Goal: Information Seeking & Learning: Find specific page/section

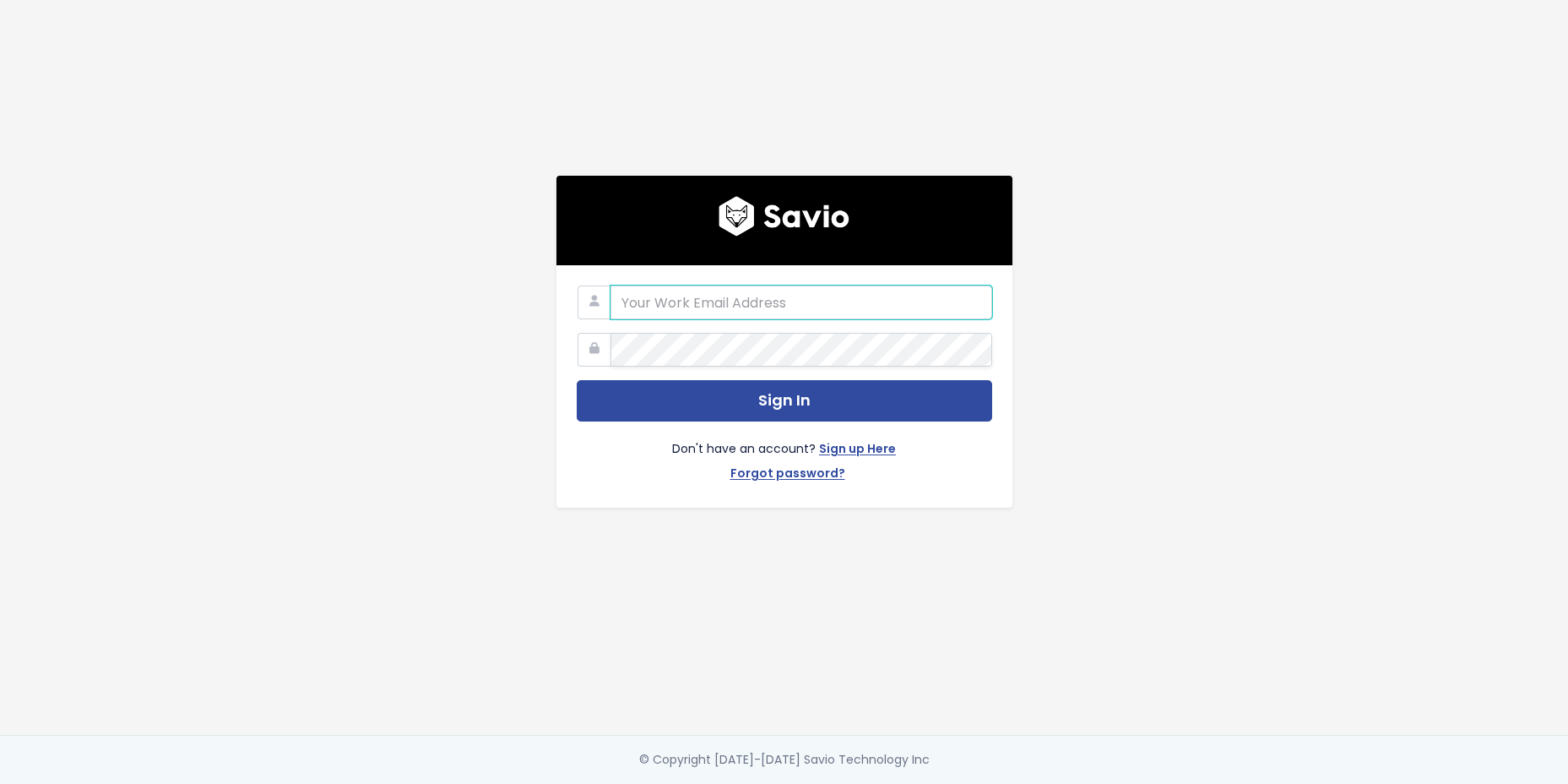
type input "[PERSON_NAME][EMAIL_ADDRESS][PERSON_NAME][DOMAIN_NAME]"
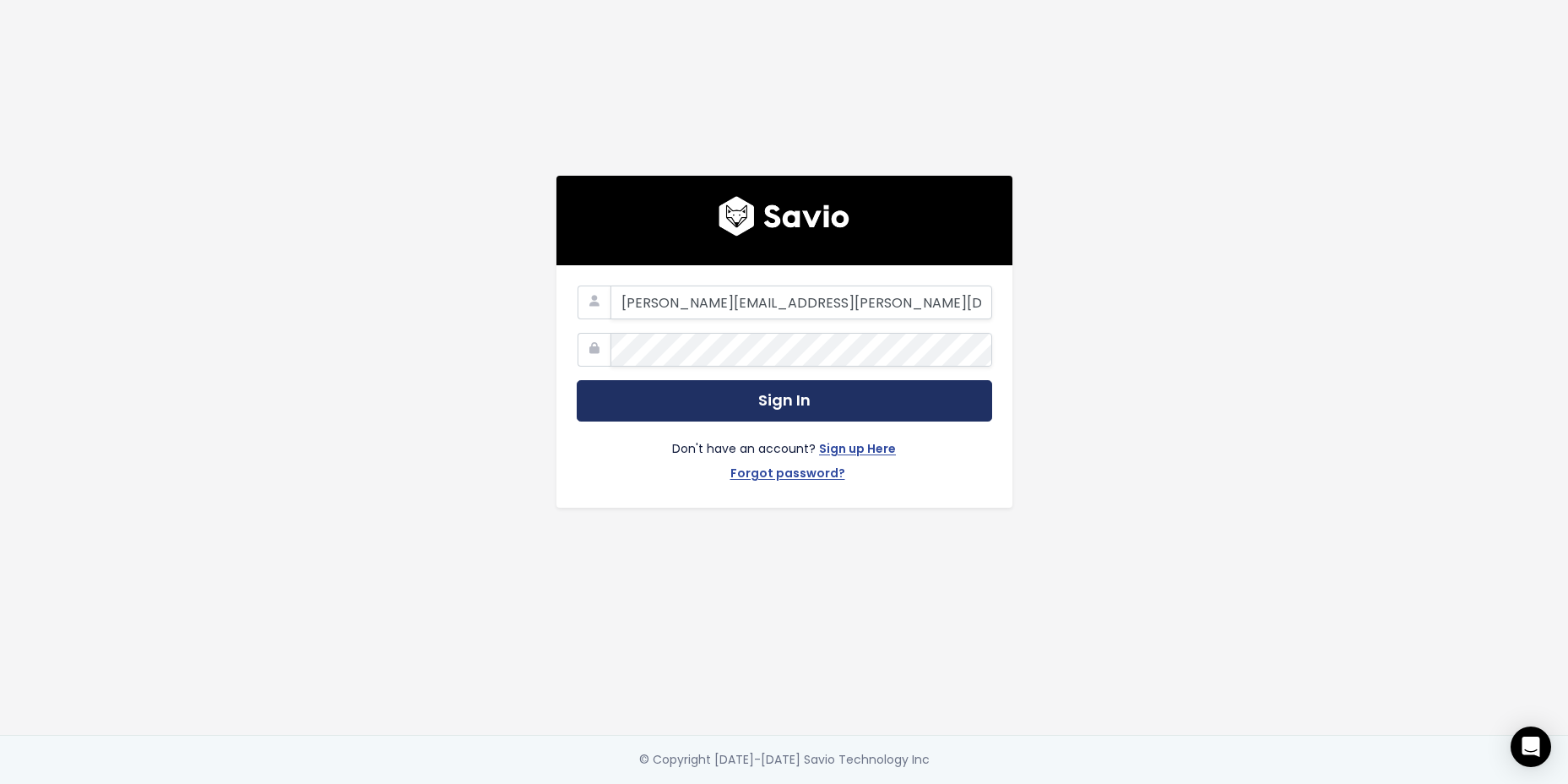
click at [856, 385] on button "Sign In" at bounding box center [784, 400] width 415 height 41
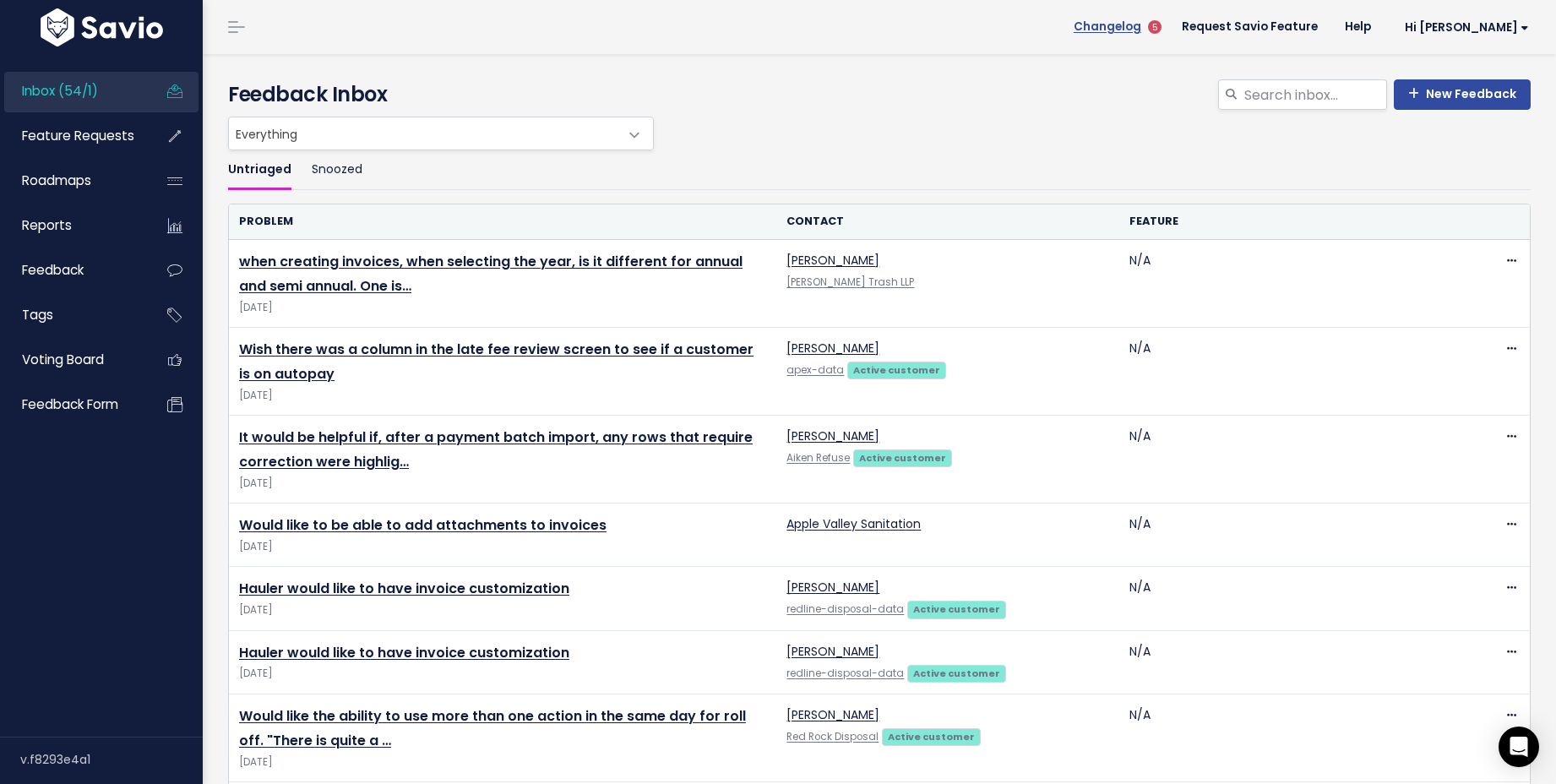
click at [1142, 23] on span "Changelog" at bounding box center [1107, 26] width 68 height 11
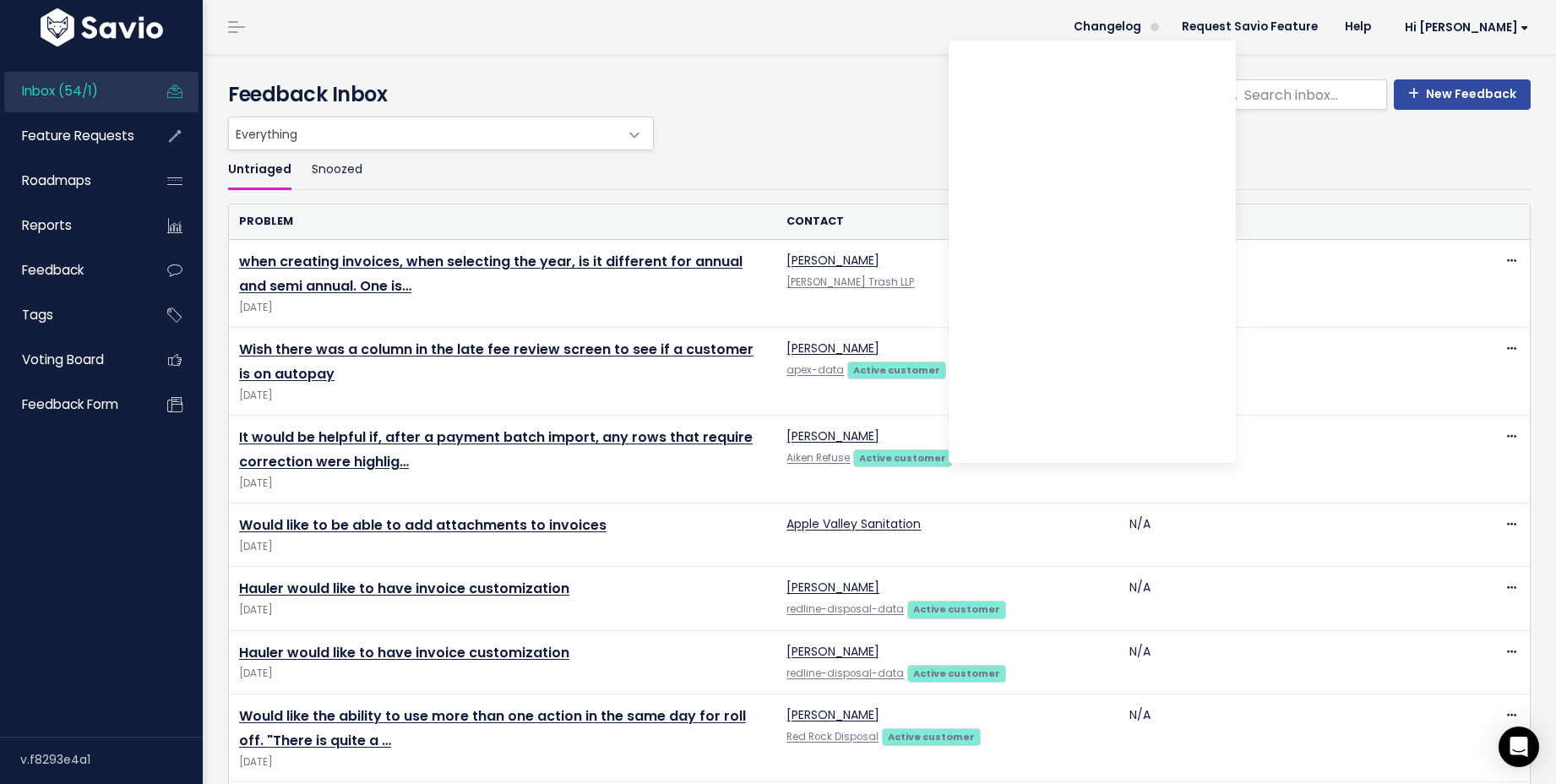
click at [1127, 17] on header "Changelog Request Savio Feature Help Hi Erin Vault Settings My Settings Integra…" at bounding box center [879, 27] width 1353 height 54
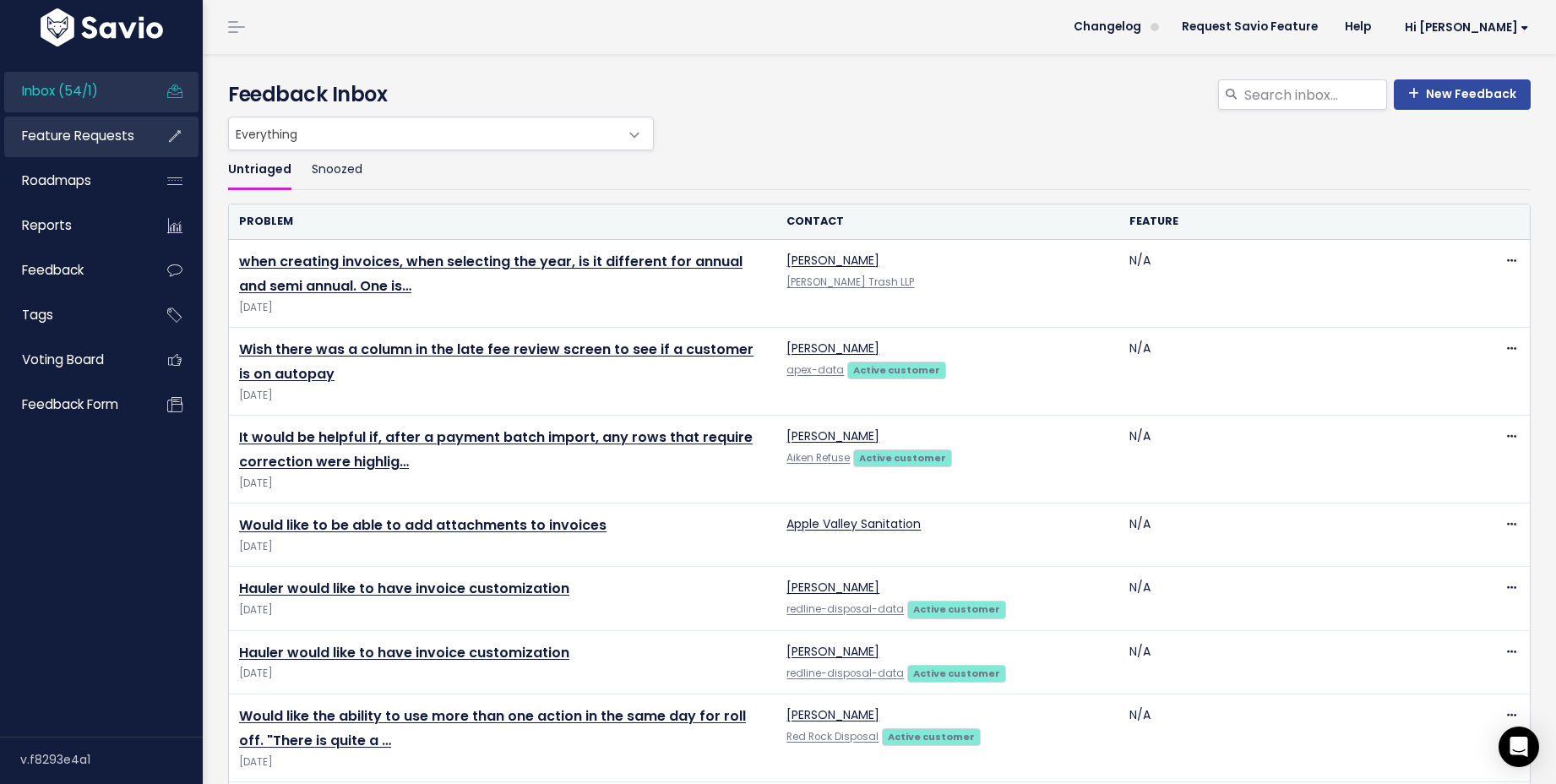
click at [90, 140] on span "Feature Requests" at bounding box center [78, 135] width 112 height 18
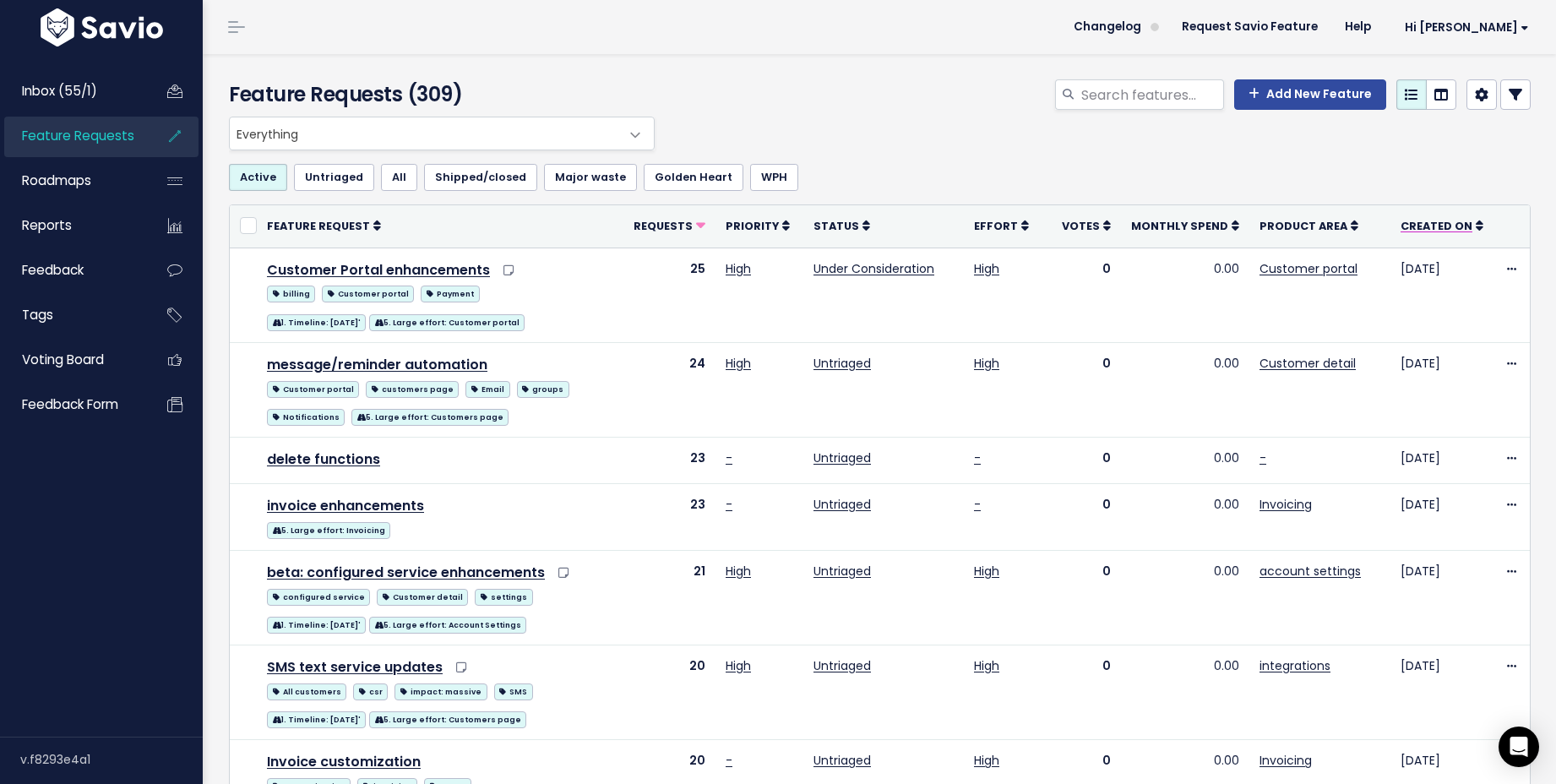
click at [1476, 229] on icon at bounding box center [1480, 225] width 8 height 11
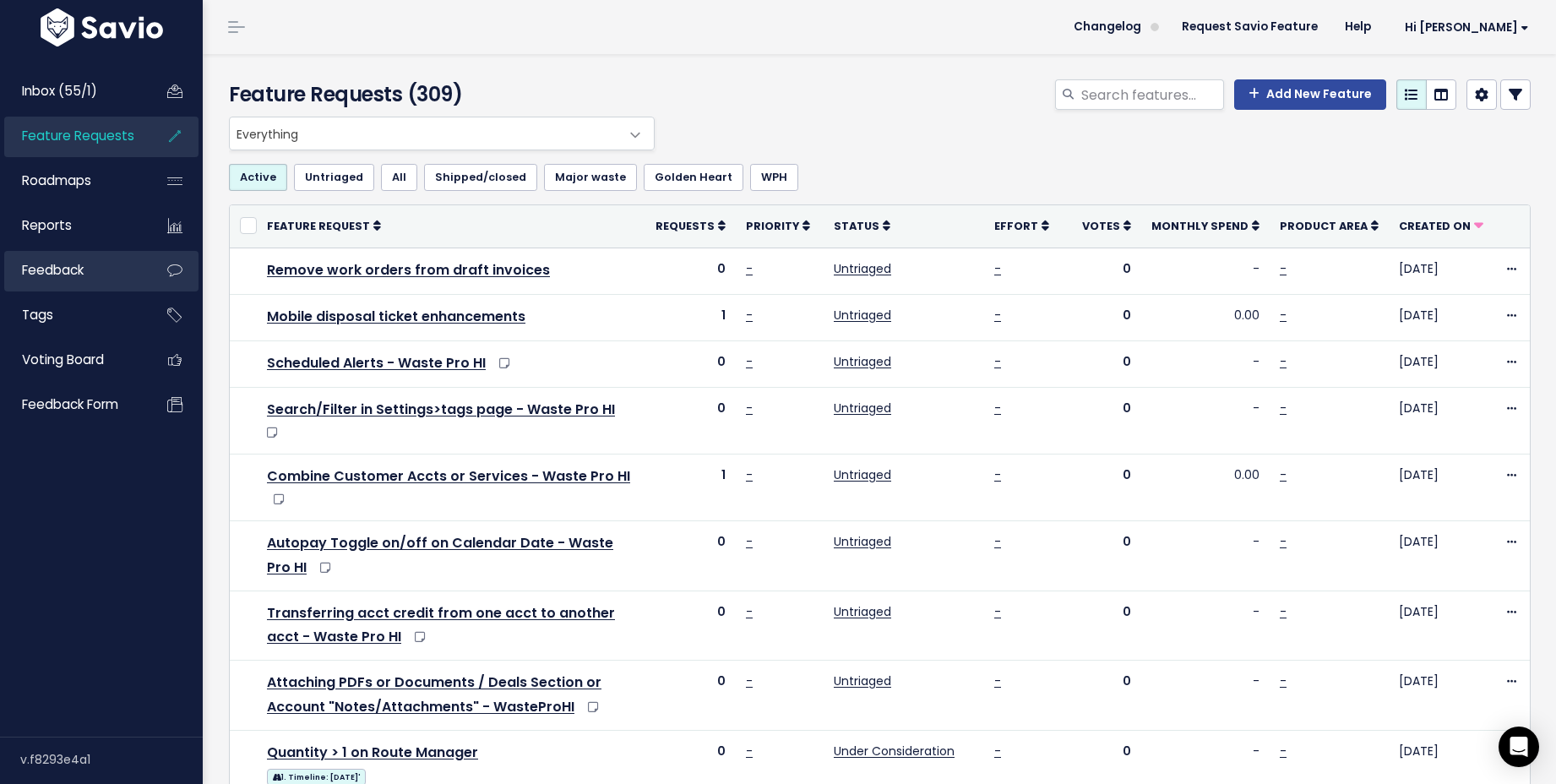
click at [83, 283] on link "Feedback" at bounding box center [72, 270] width 136 height 39
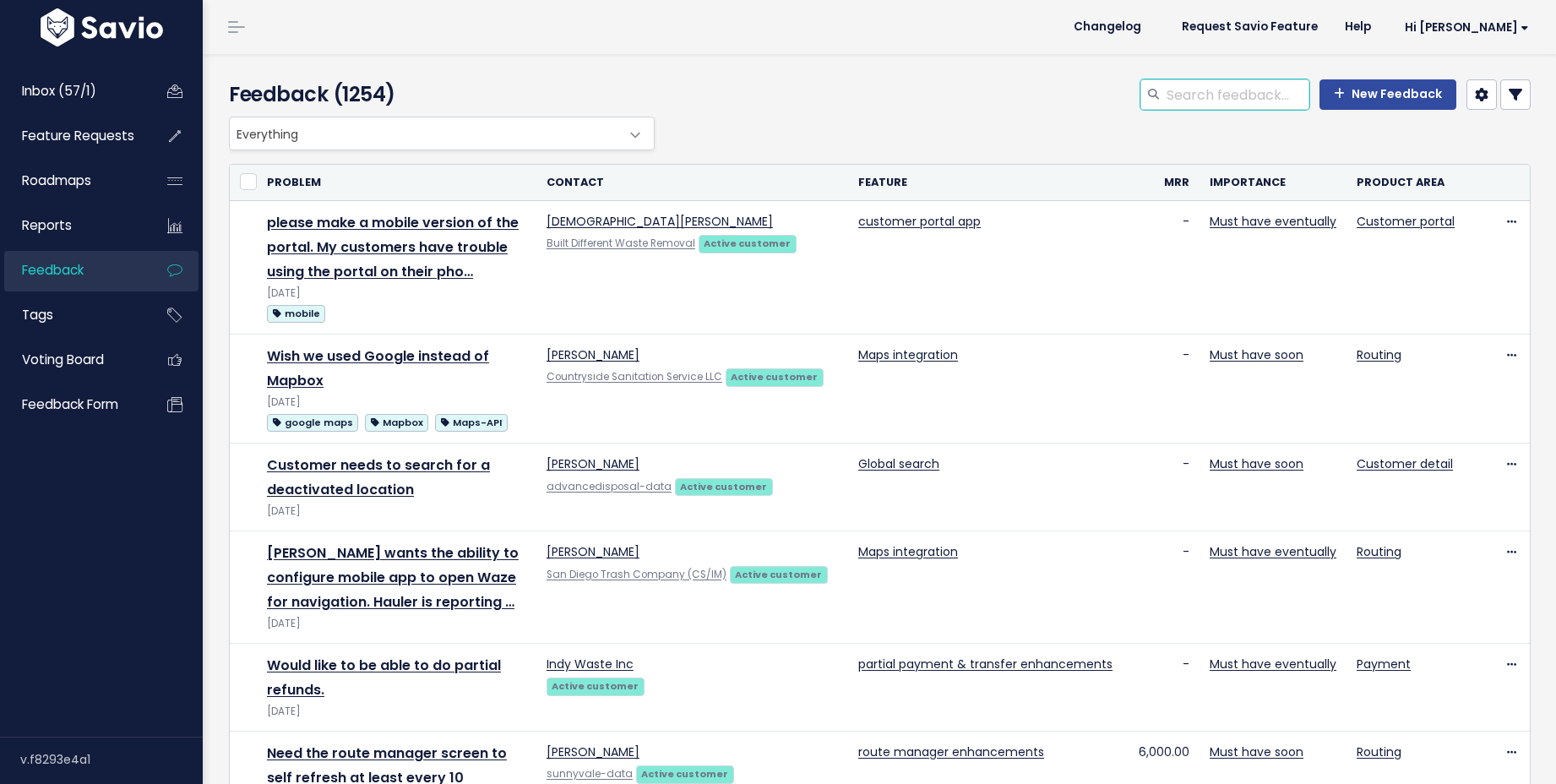
click at [1165, 94] on input "search" at bounding box center [1237, 94] width 145 height 31
type input "remove work order"
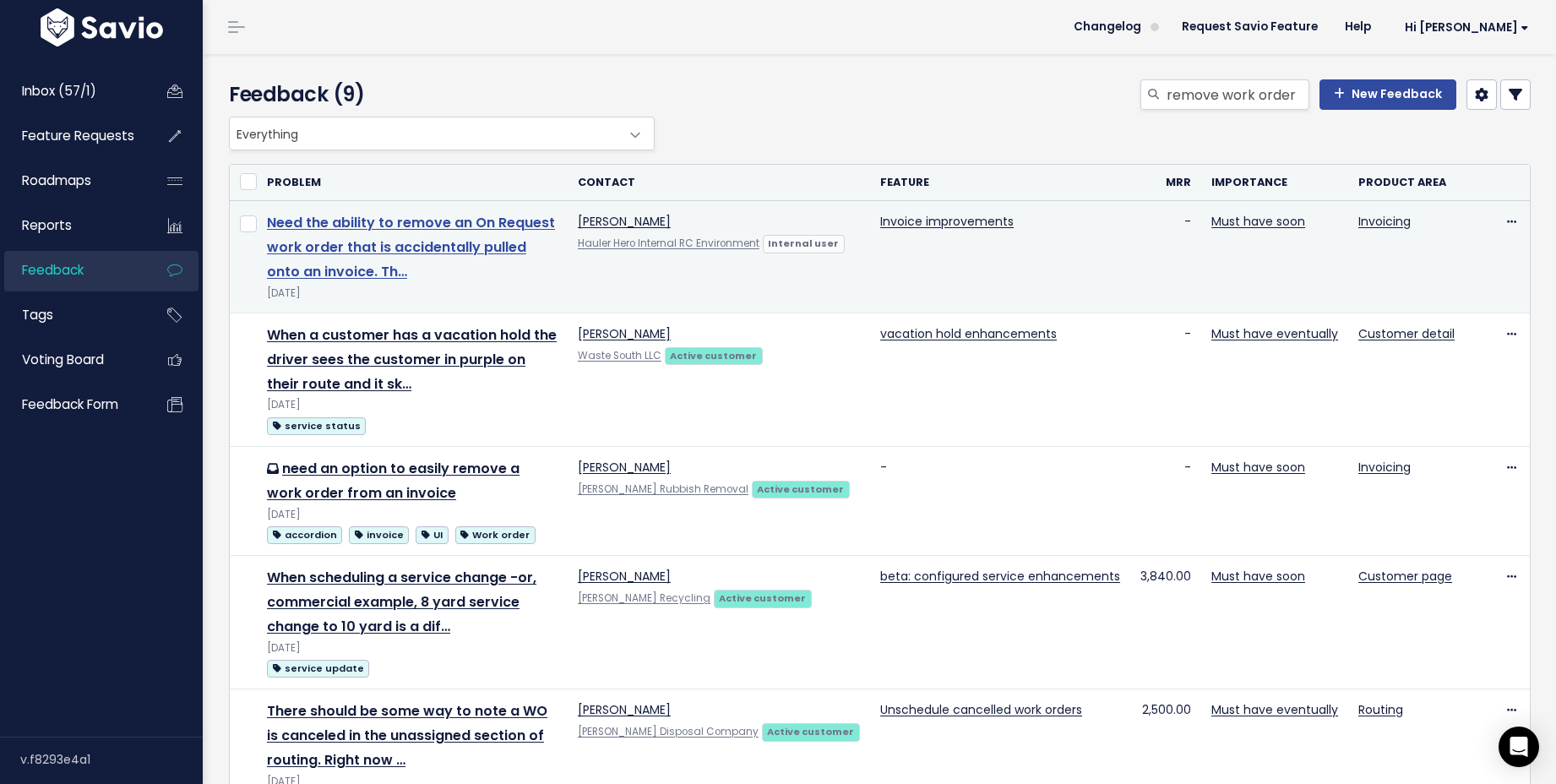
click at [508, 244] on link "Need the ability to remove an On Request work order that is accidentally pulled…" at bounding box center [411, 247] width 288 height 68
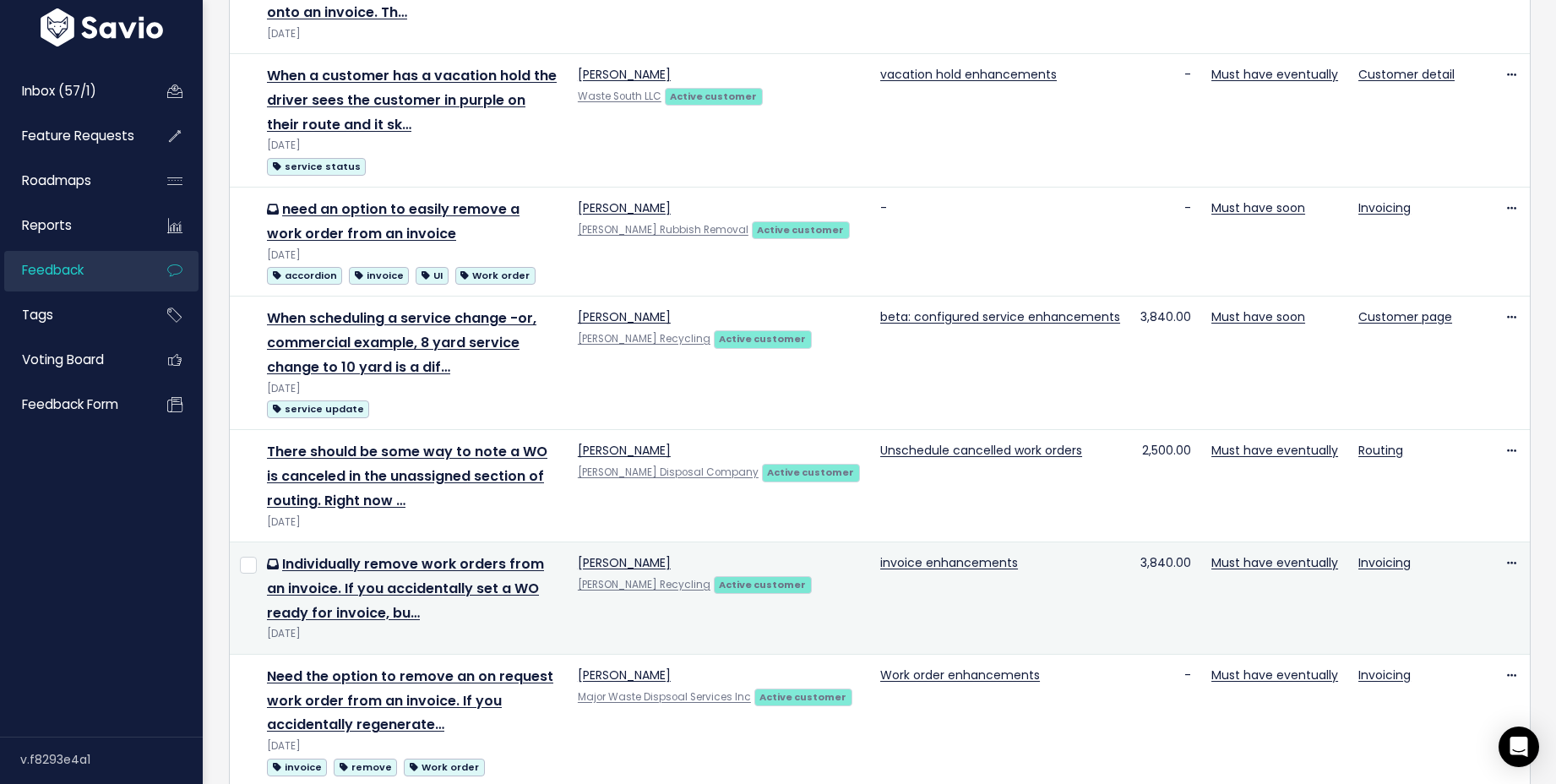
scroll to position [260, 0]
click at [1507, 560] on icon at bounding box center [1511, 563] width 10 height 11
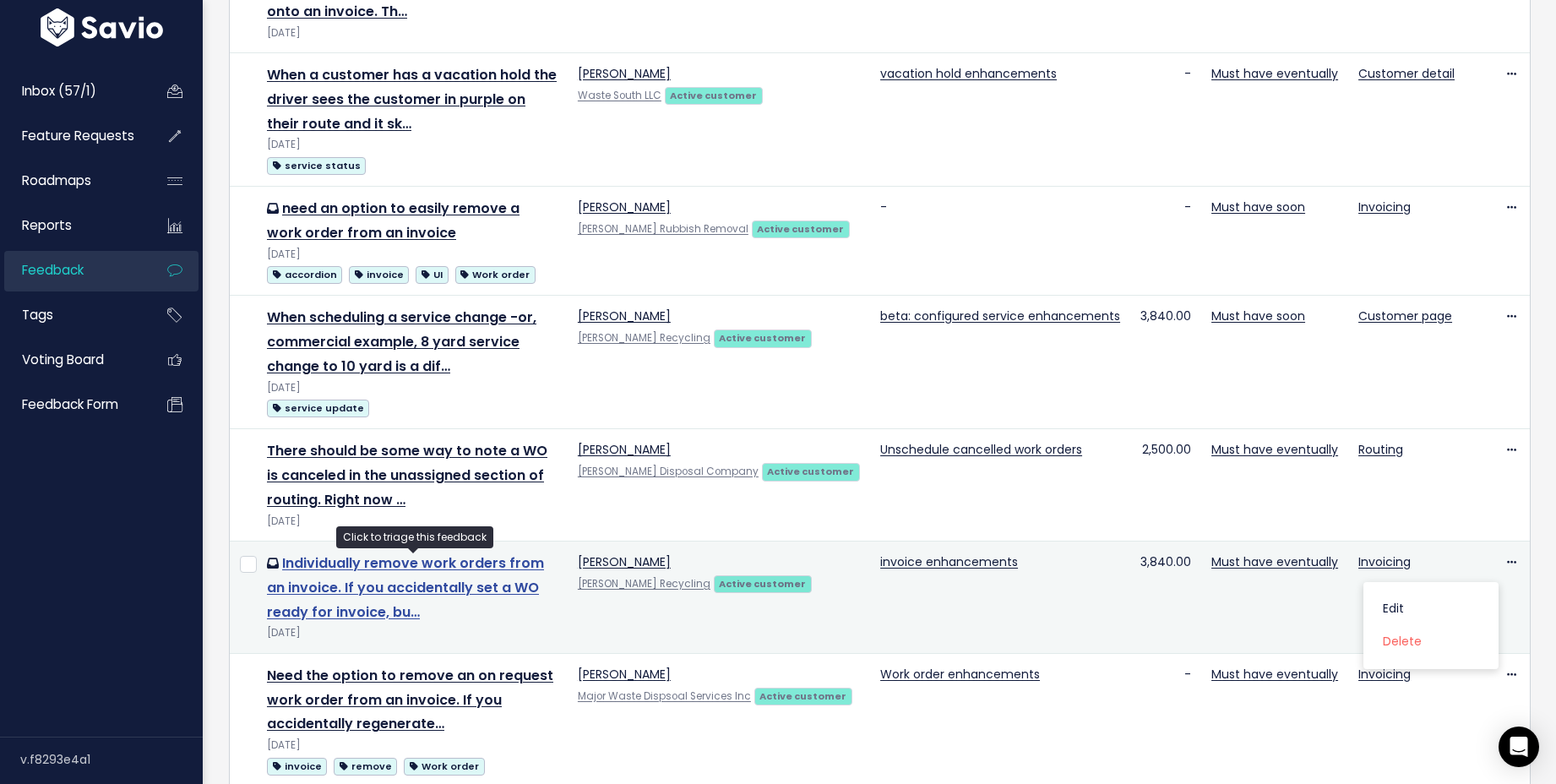
click at [455, 563] on link "Individually remove work orders from an invoice. If you accidentally set a WO r…" at bounding box center [406, 587] width 277 height 68
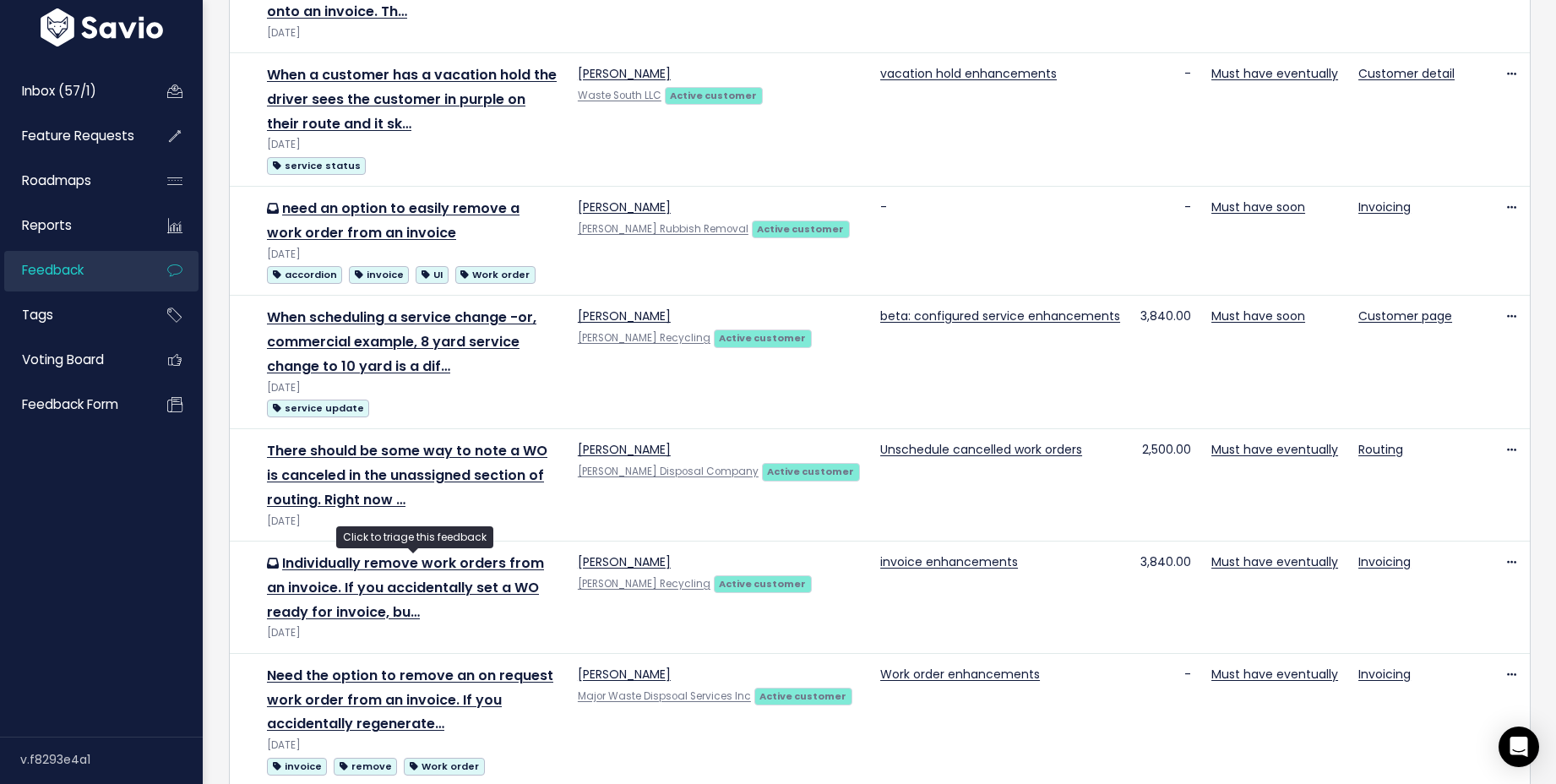
scroll to position [546, 0]
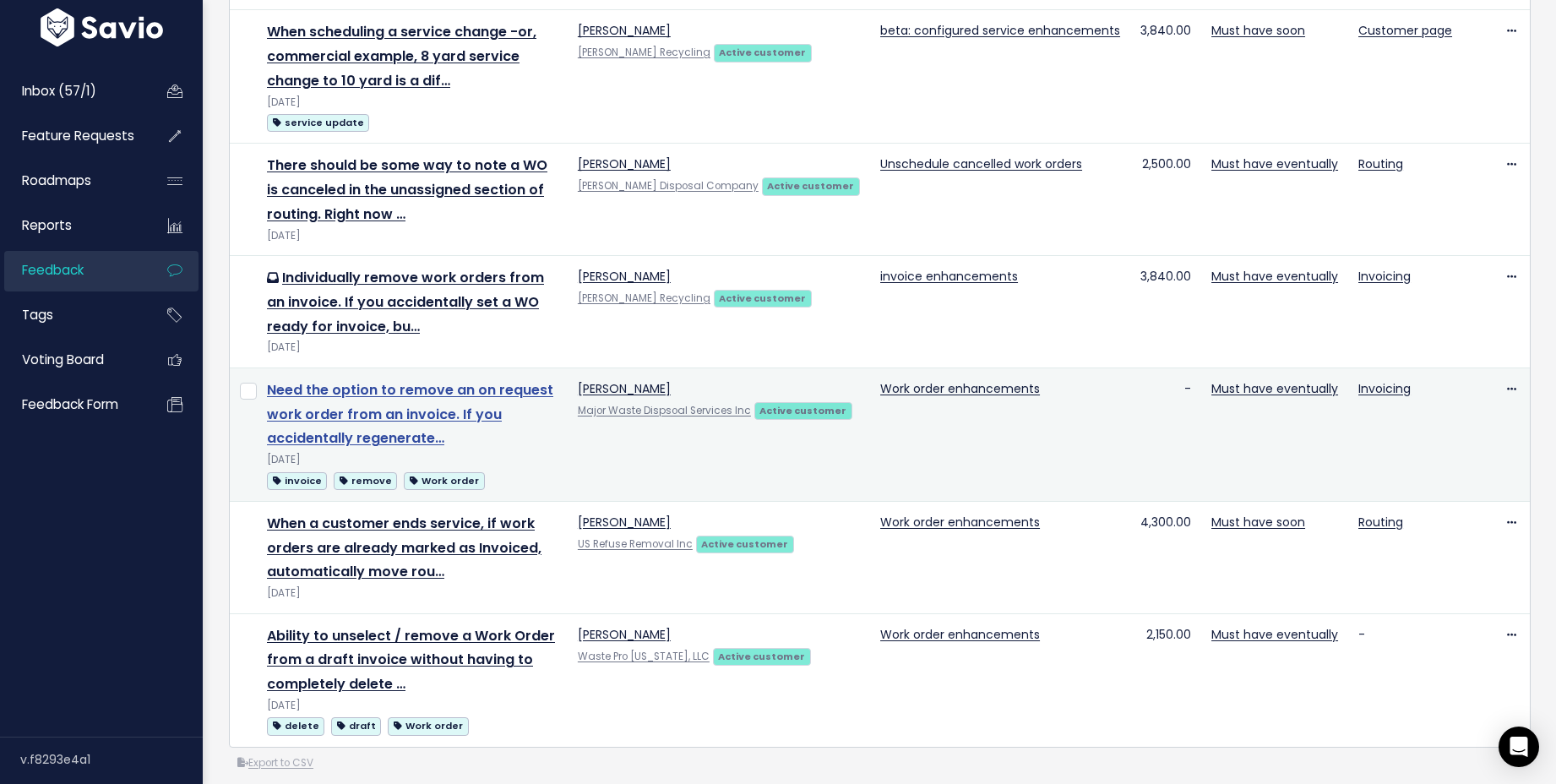
click at [451, 421] on link "Need the option to remove an on request work order from an invoice. If you acci…" at bounding box center [410, 414] width 286 height 68
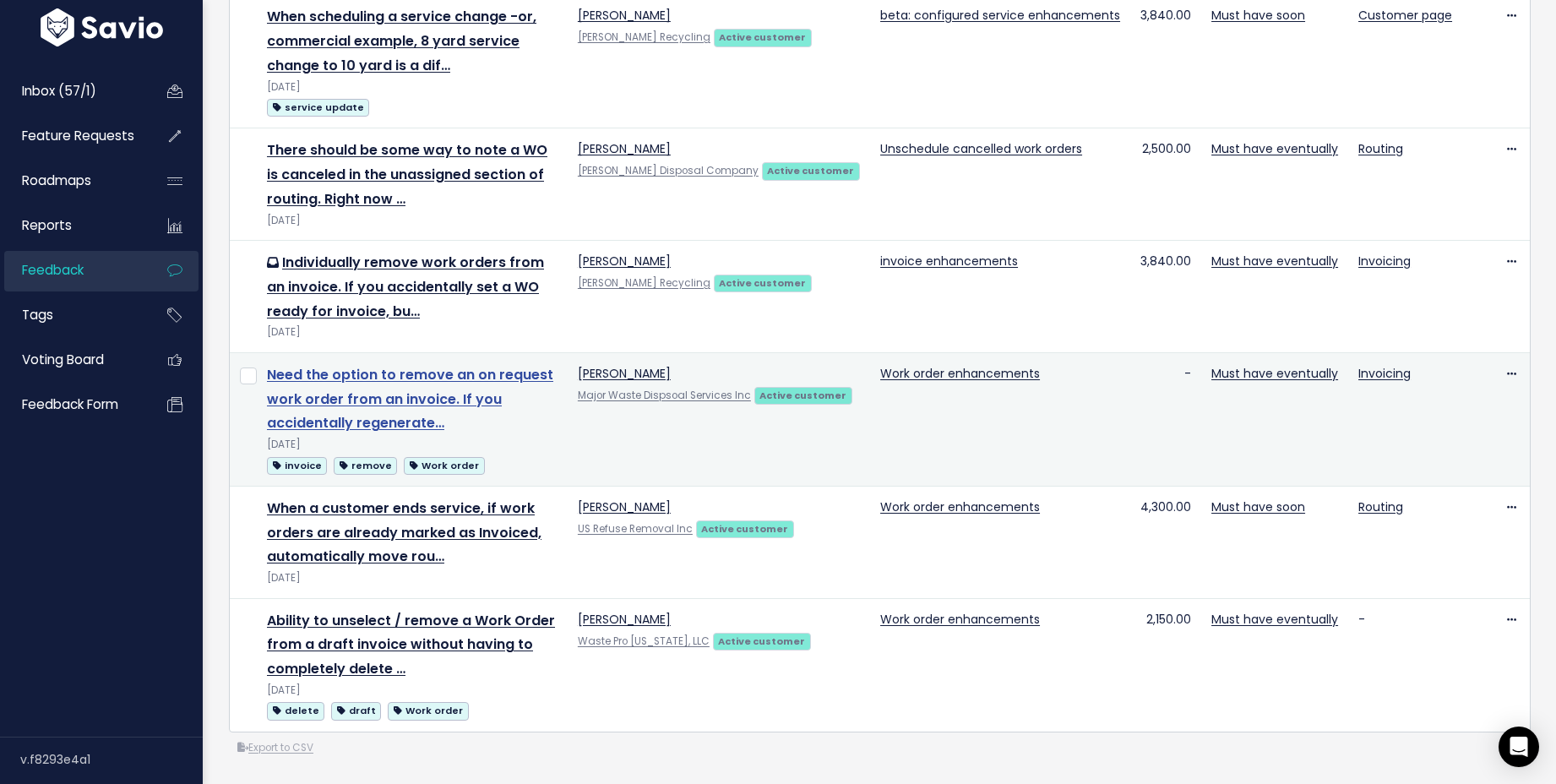
scroll to position [586, 0]
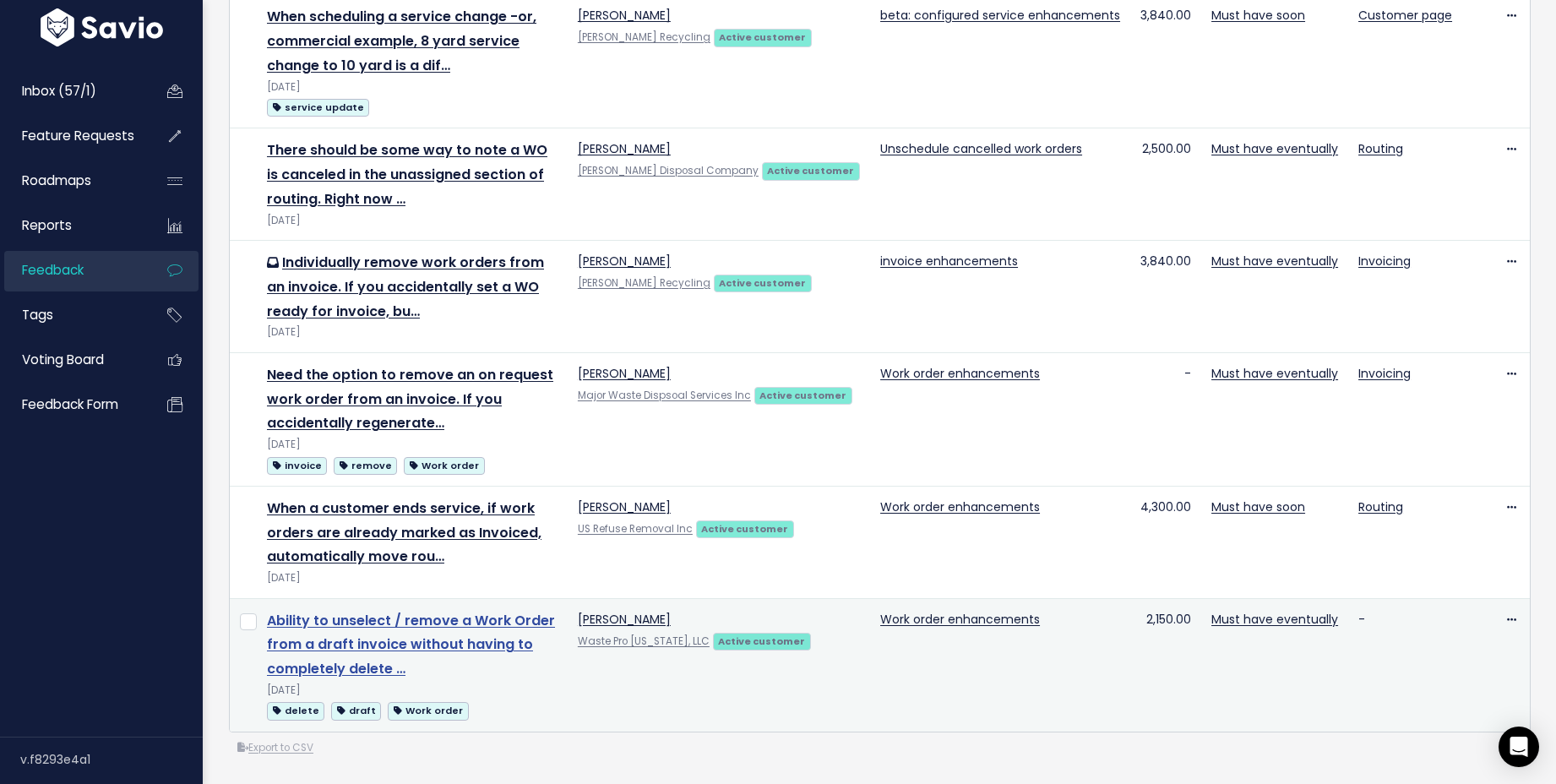
click at [432, 614] on link "Ability to unselect / remove a Work Order from a draft invoice without having t…" at bounding box center [411, 645] width 288 height 68
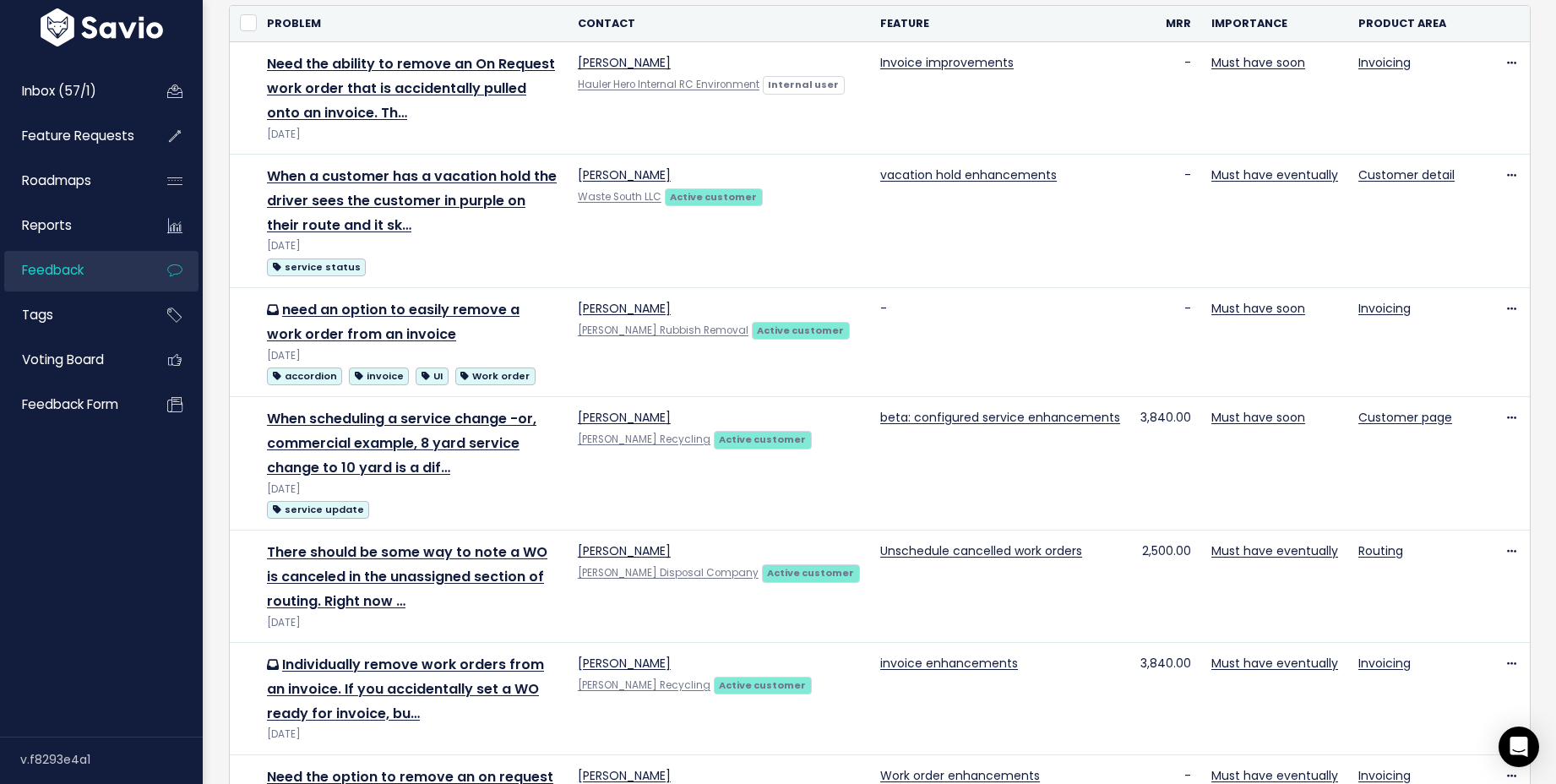
scroll to position [0, 0]
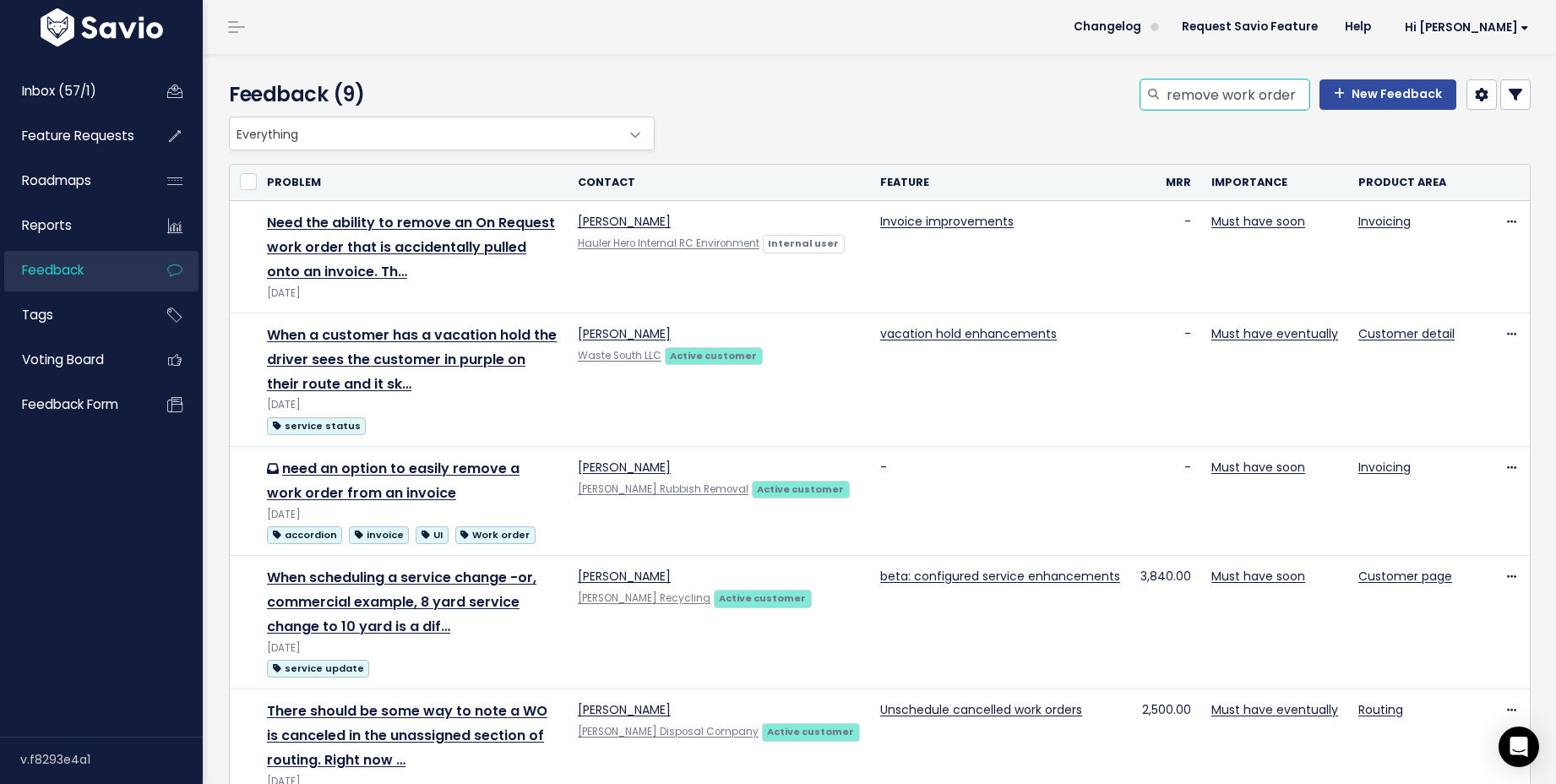
drag, startPoint x: 1208, startPoint y: 96, endPoint x: 1289, endPoint y: 97, distance: 81.0
click at [1289, 97] on input "remove work order" at bounding box center [1237, 94] width 145 height 31
type input "remove wo"
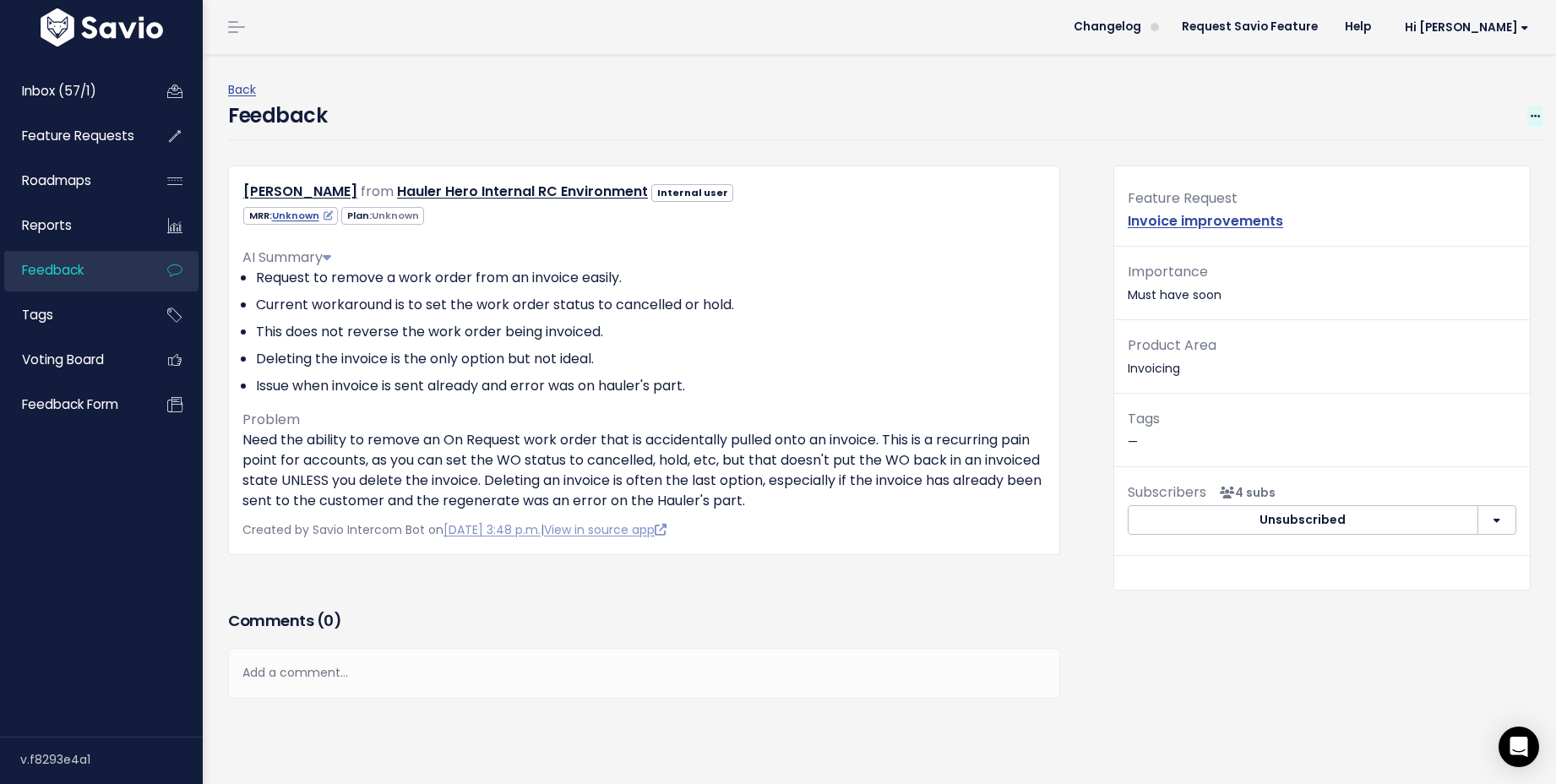
click at [1531, 116] on icon at bounding box center [1535, 117] width 10 height 11
click at [1493, 192] on link "Restore to Inbox" at bounding box center [1468, 196] width 122 height 33
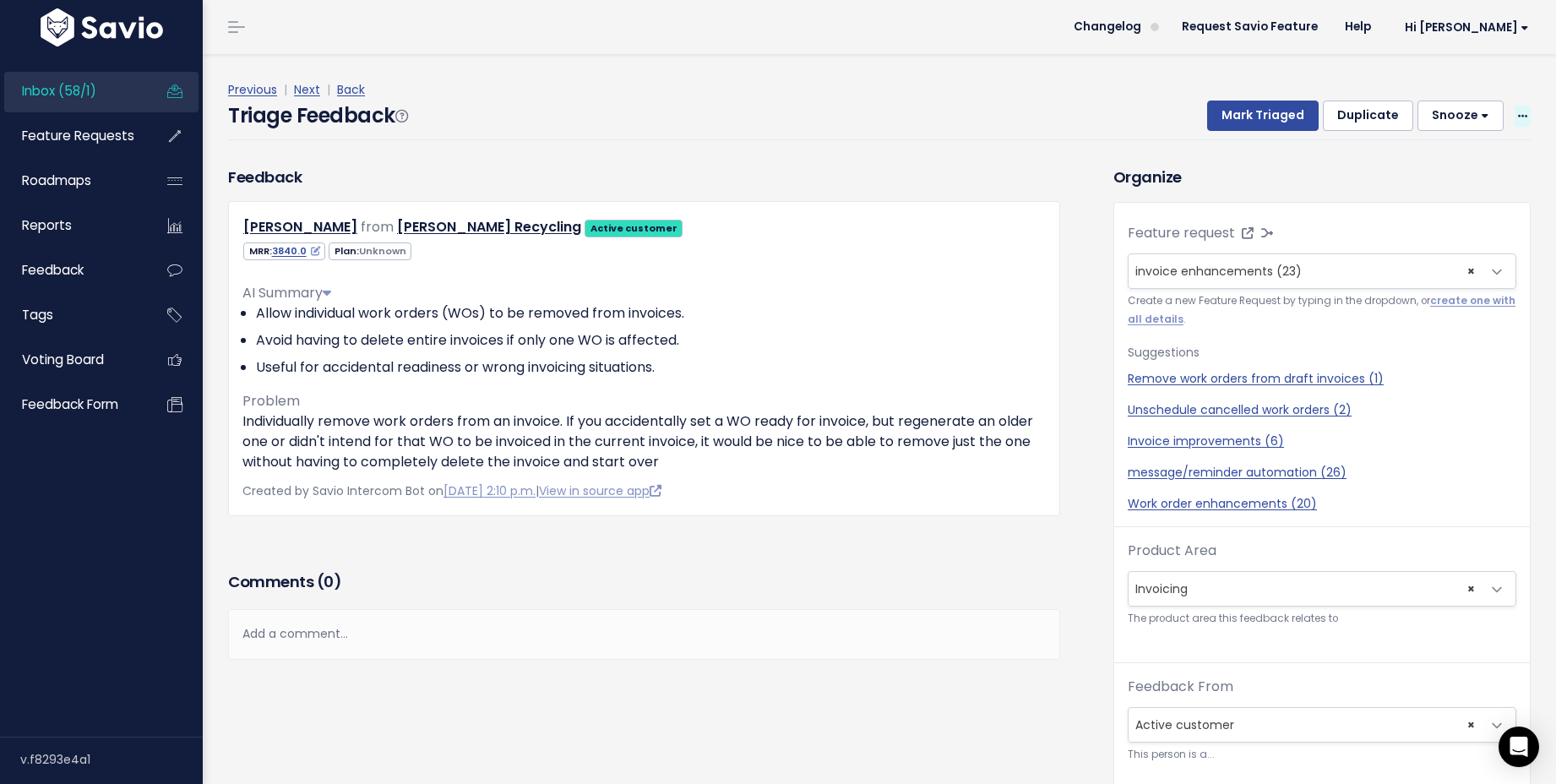
click at [1518, 119] on icon at bounding box center [1523, 117] width 10 height 11
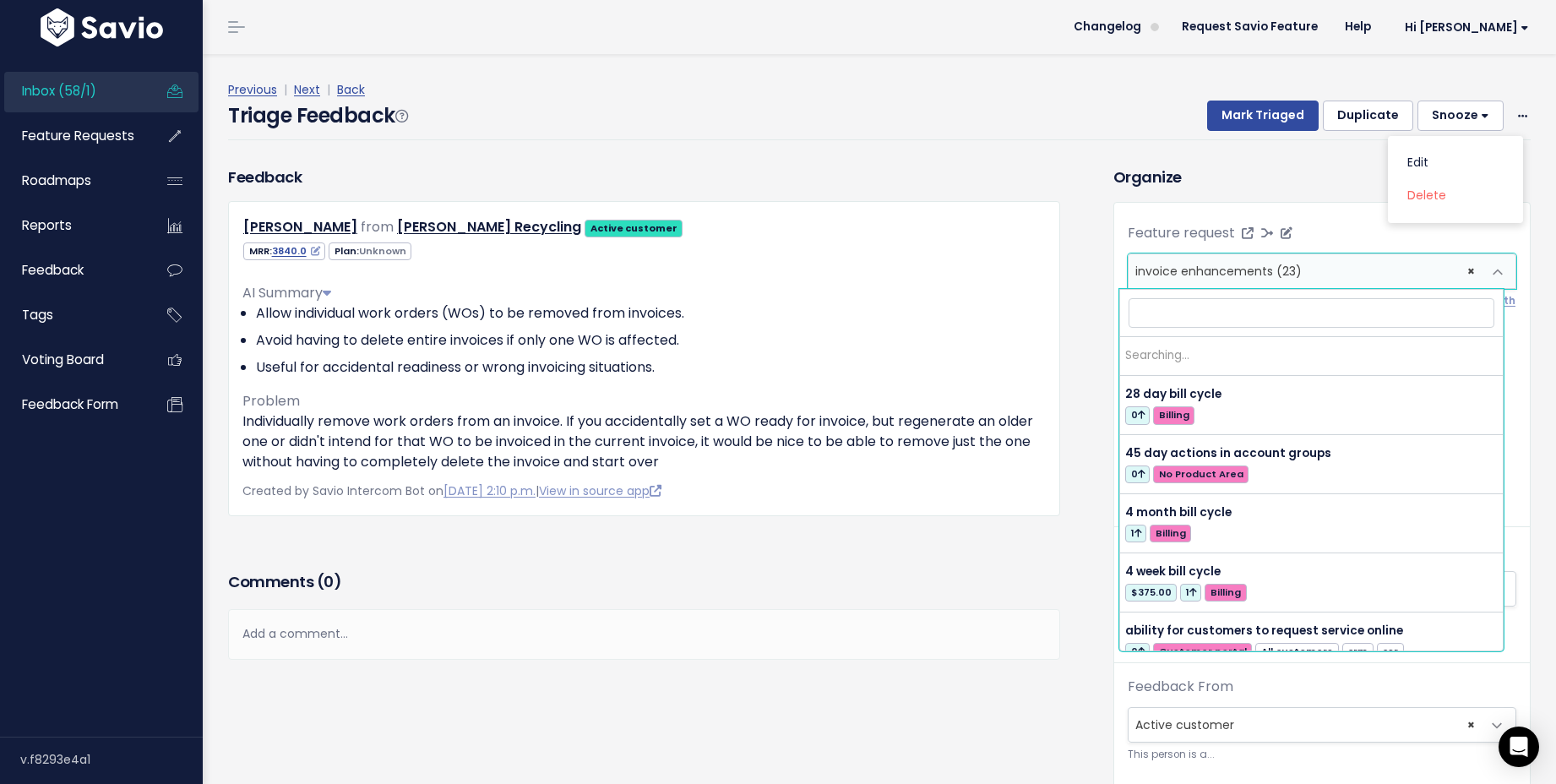
click at [1296, 280] on span "× invoice enhancements (23)" at bounding box center [1305, 271] width 353 height 33
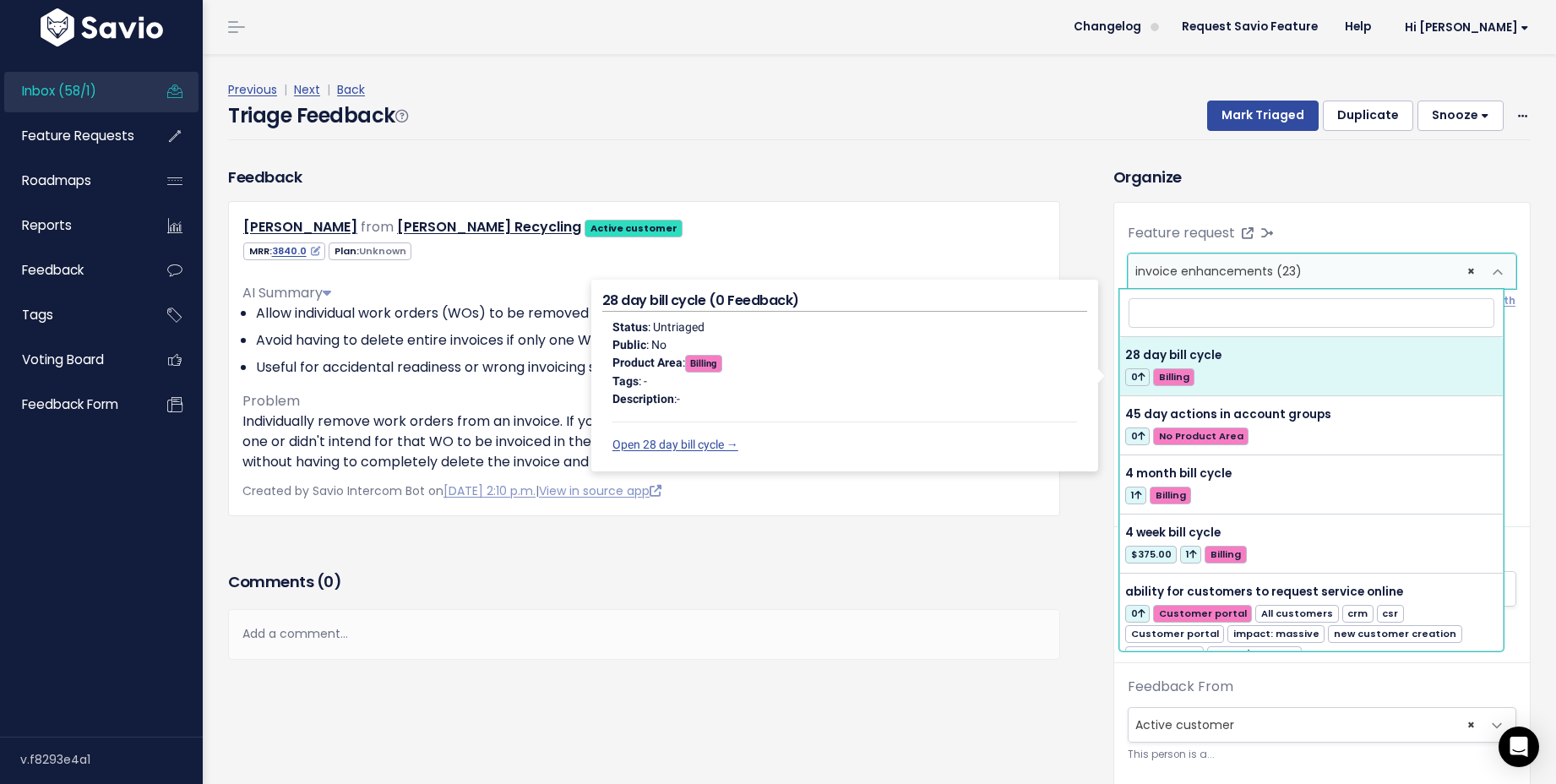
click at [1271, 313] on input "search" at bounding box center [1311, 313] width 366 height 30
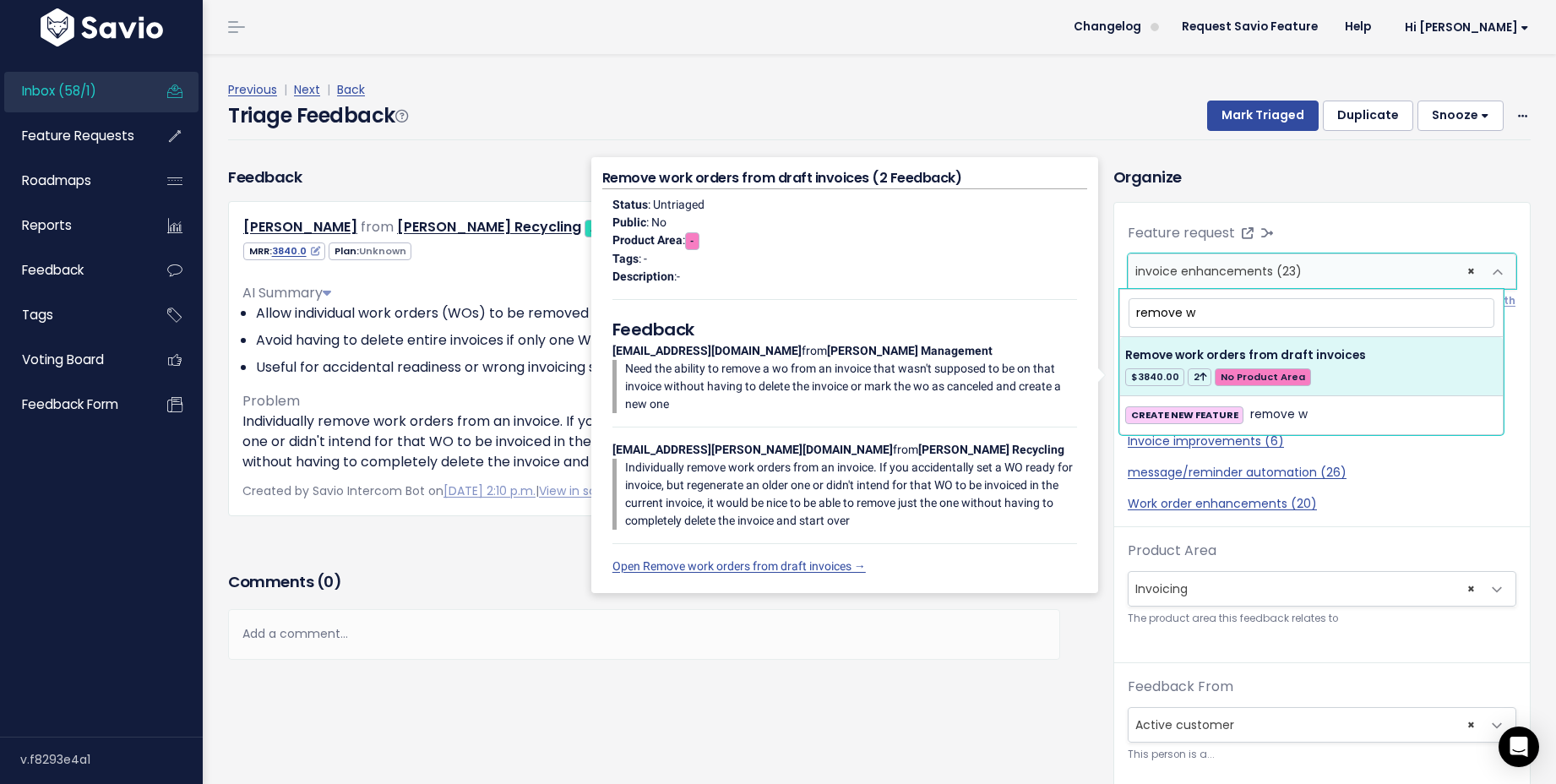
type input "remove w"
select select "64486"
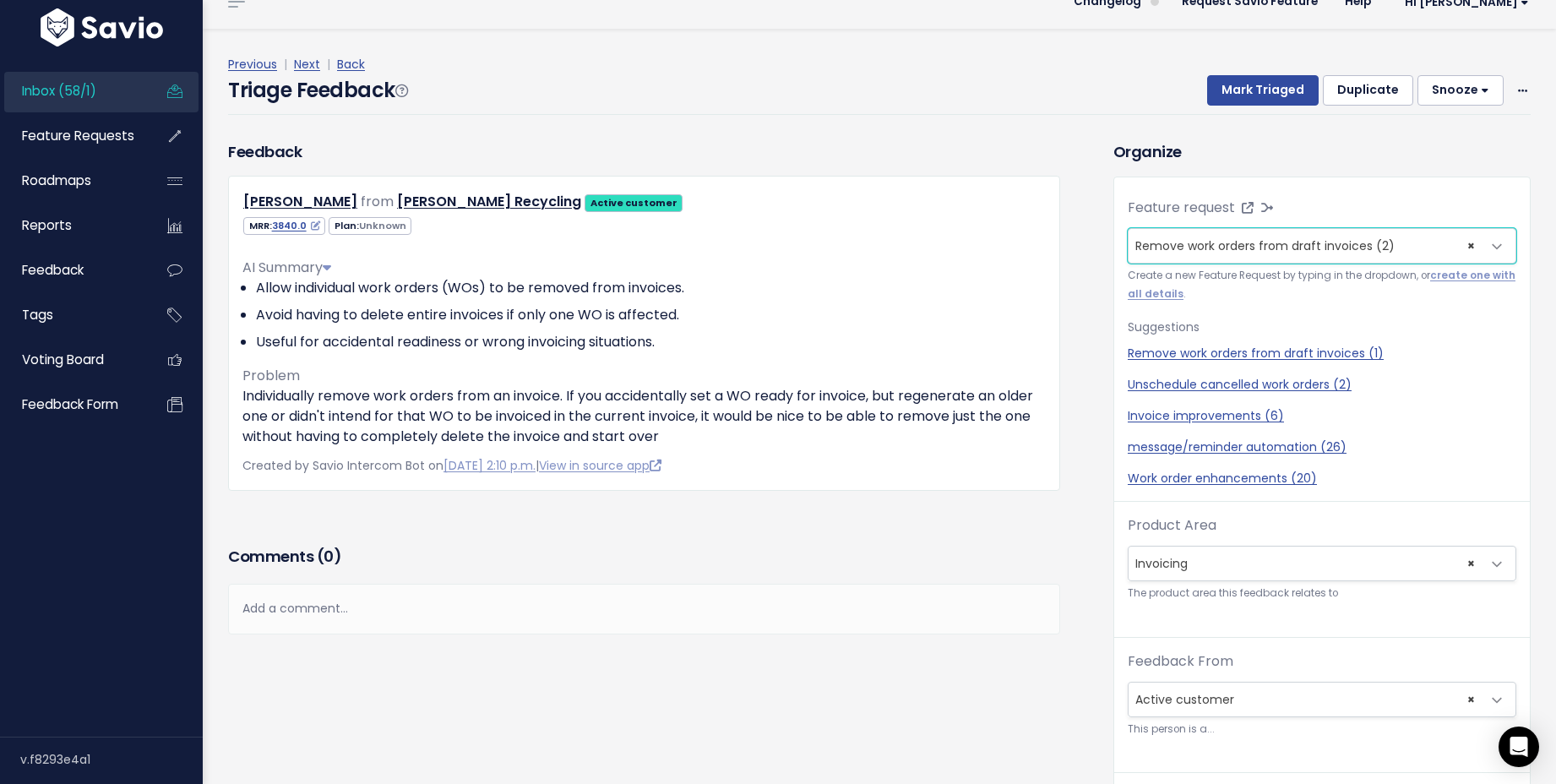
scroll to position [55, 0]
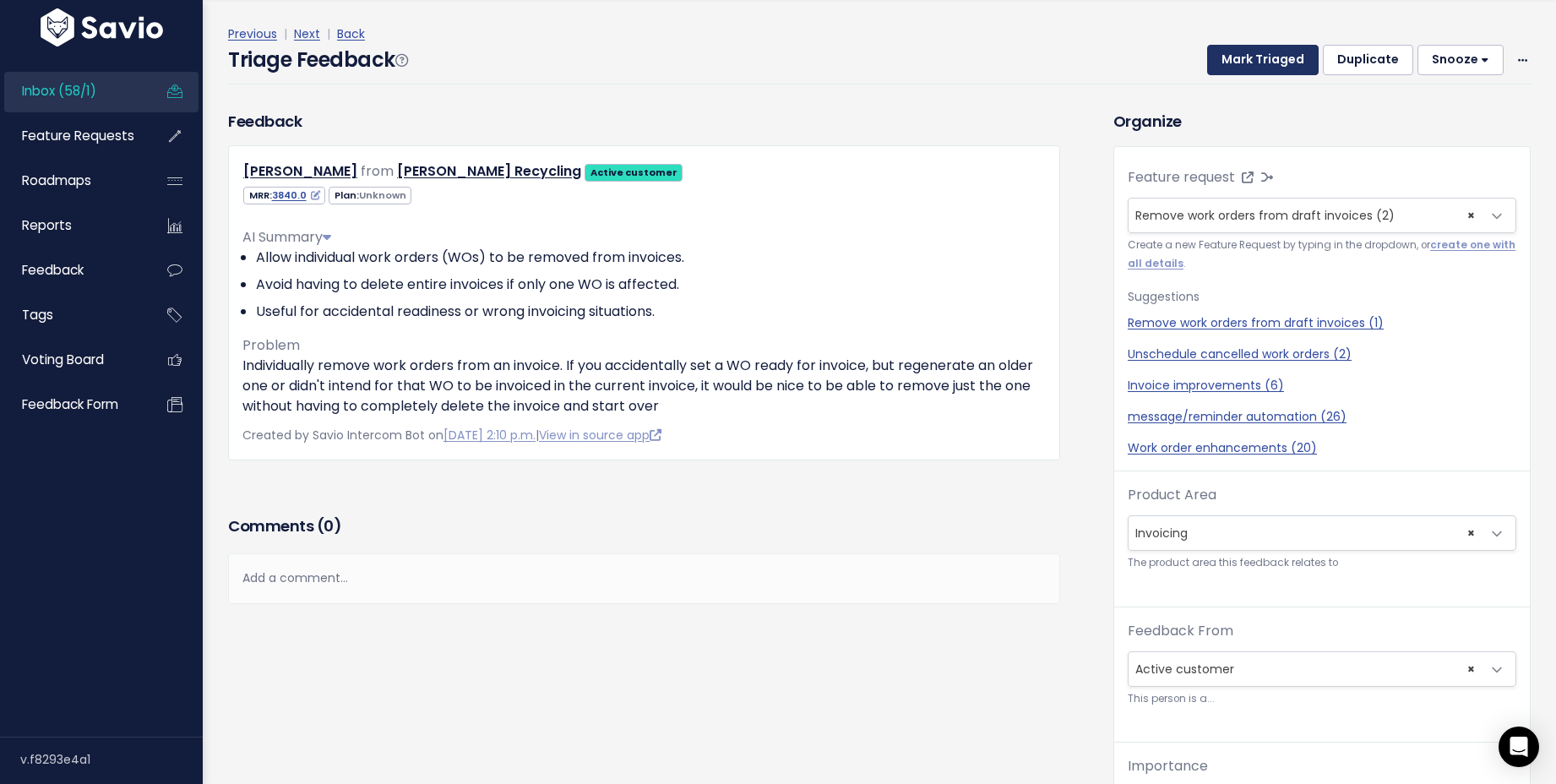
click at [1235, 52] on button "Mark Triaged" at bounding box center [1263, 60] width 112 height 31
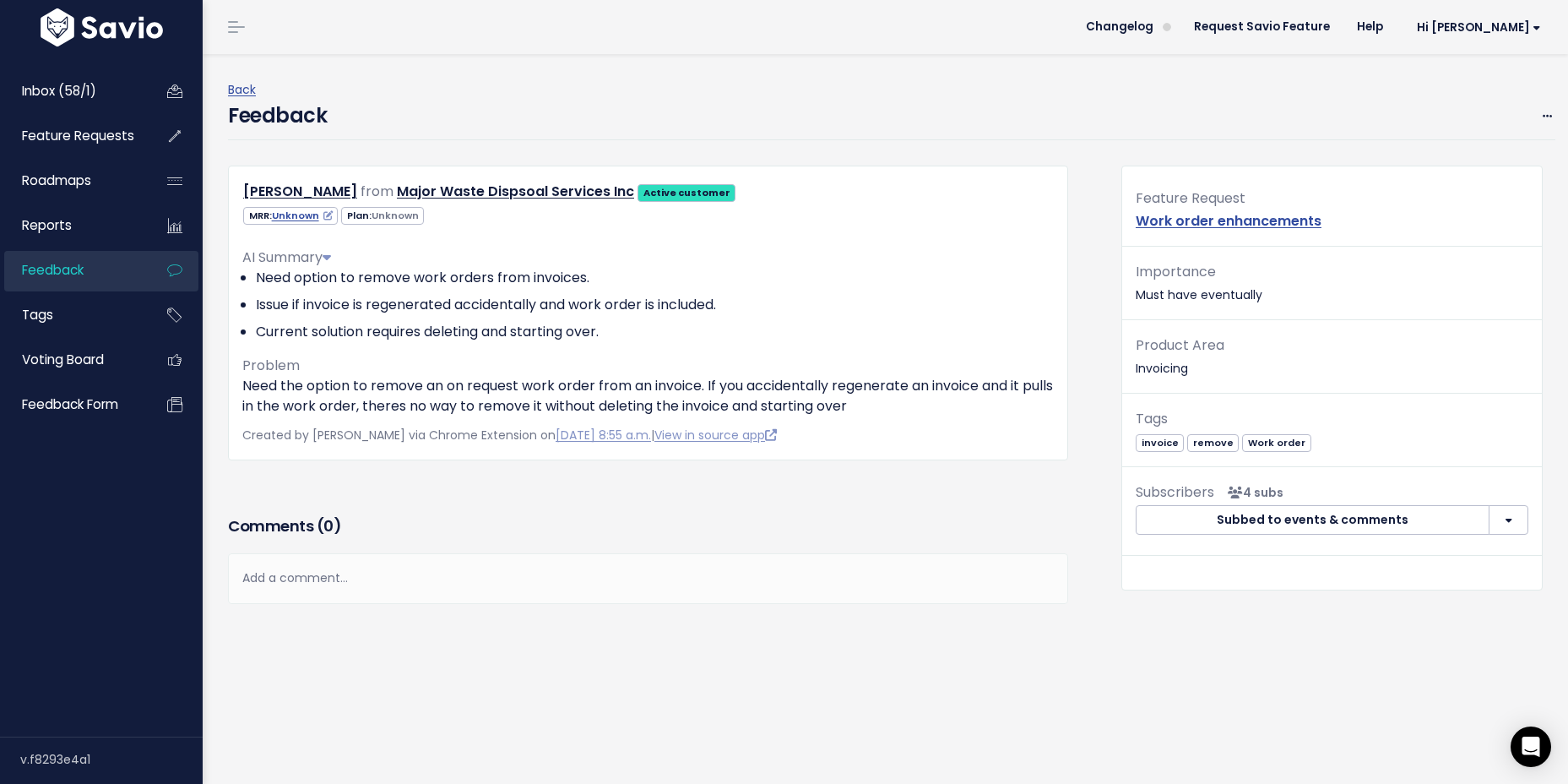
click at [1423, 194] on div "Feature Request Work order enhancements" at bounding box center [1332, 217] width 419 height 60
click at [1543, 112] on icon at bounding box center [1547, 117] width 10 height 11
click at [1439, 163] on link "Edit" at bounding box center [1479, 162] width 122 height 33
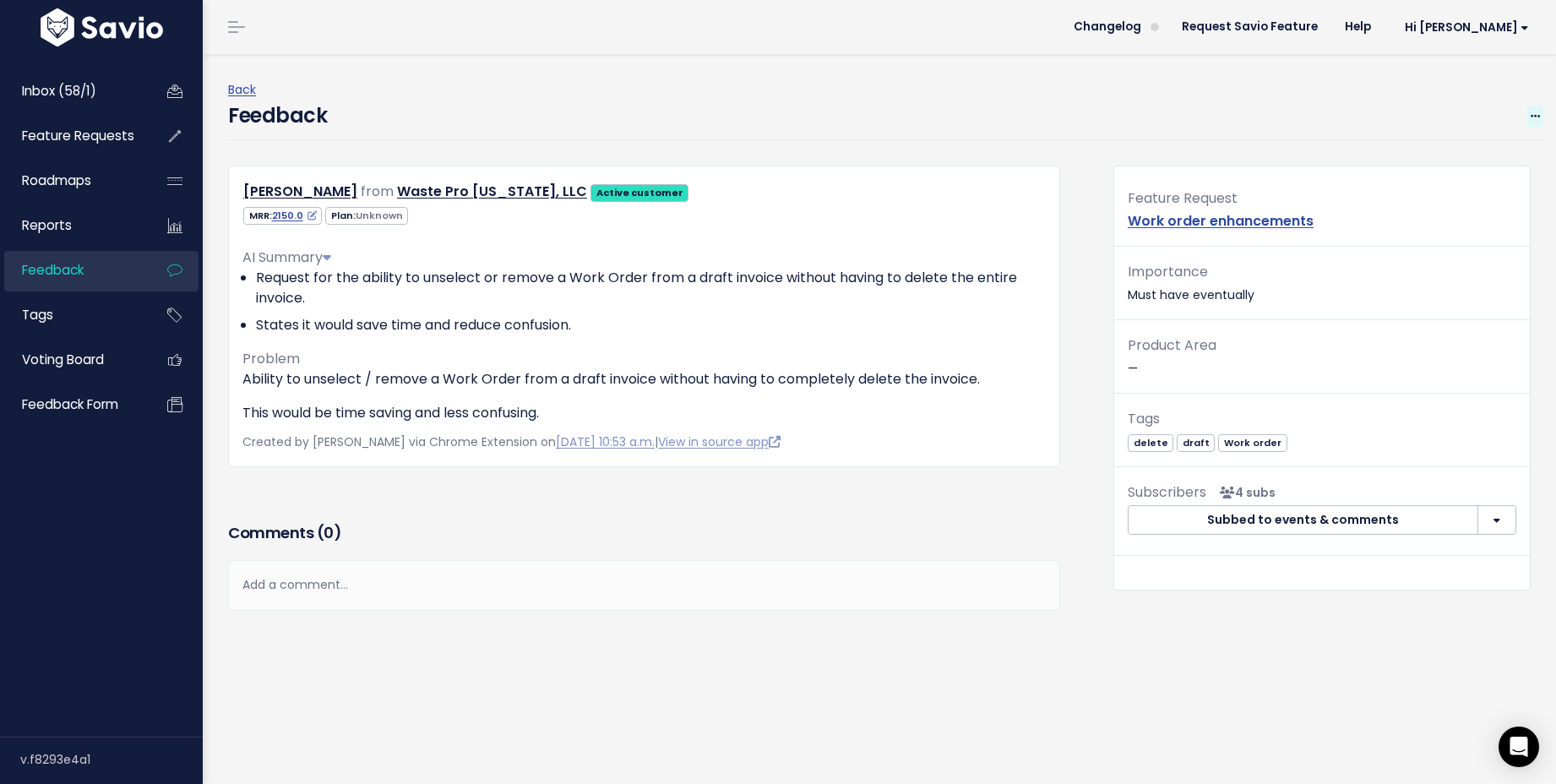
click at [1531, 111] on icon at bounding box center [1535, 117] width 10 height 11
click at [1460, 158] on link "Edit" at bounding box center [1468, 162] width 122 height 33
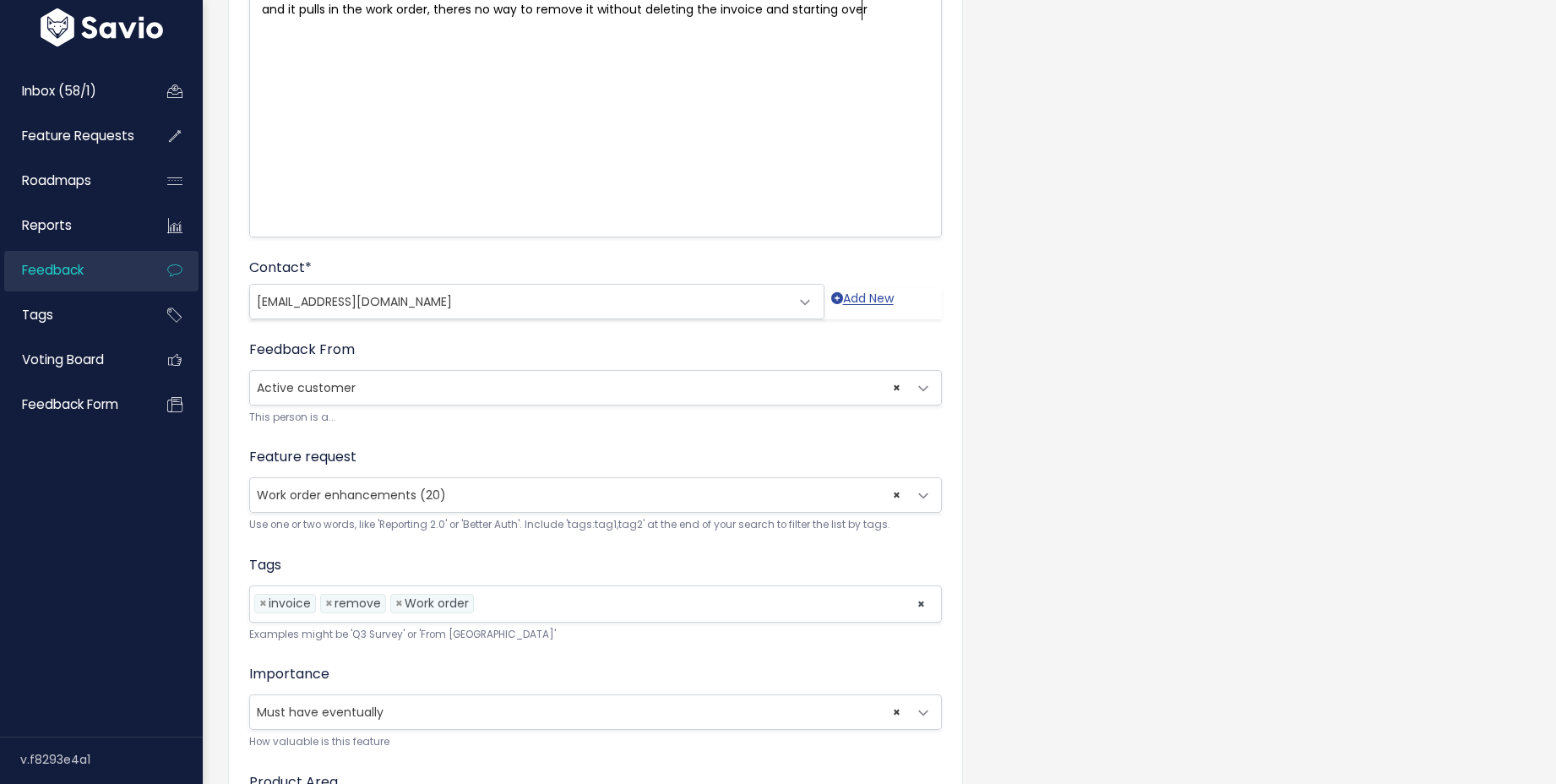
scroll to position [482, 0]
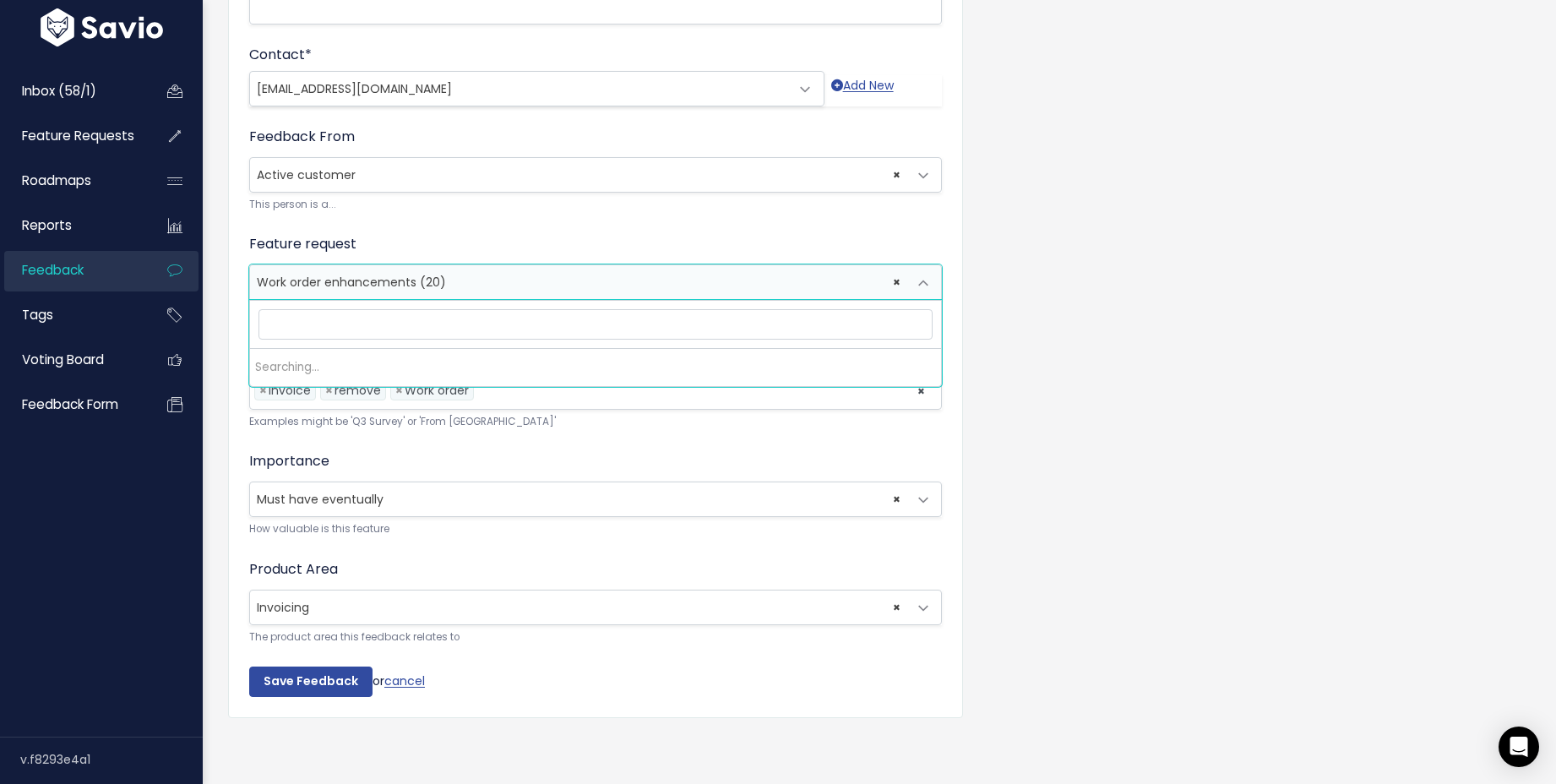
click at [520, 270] on span "× Work order enhancements (20)" at bounding box center [579, 282] width 658 height 33
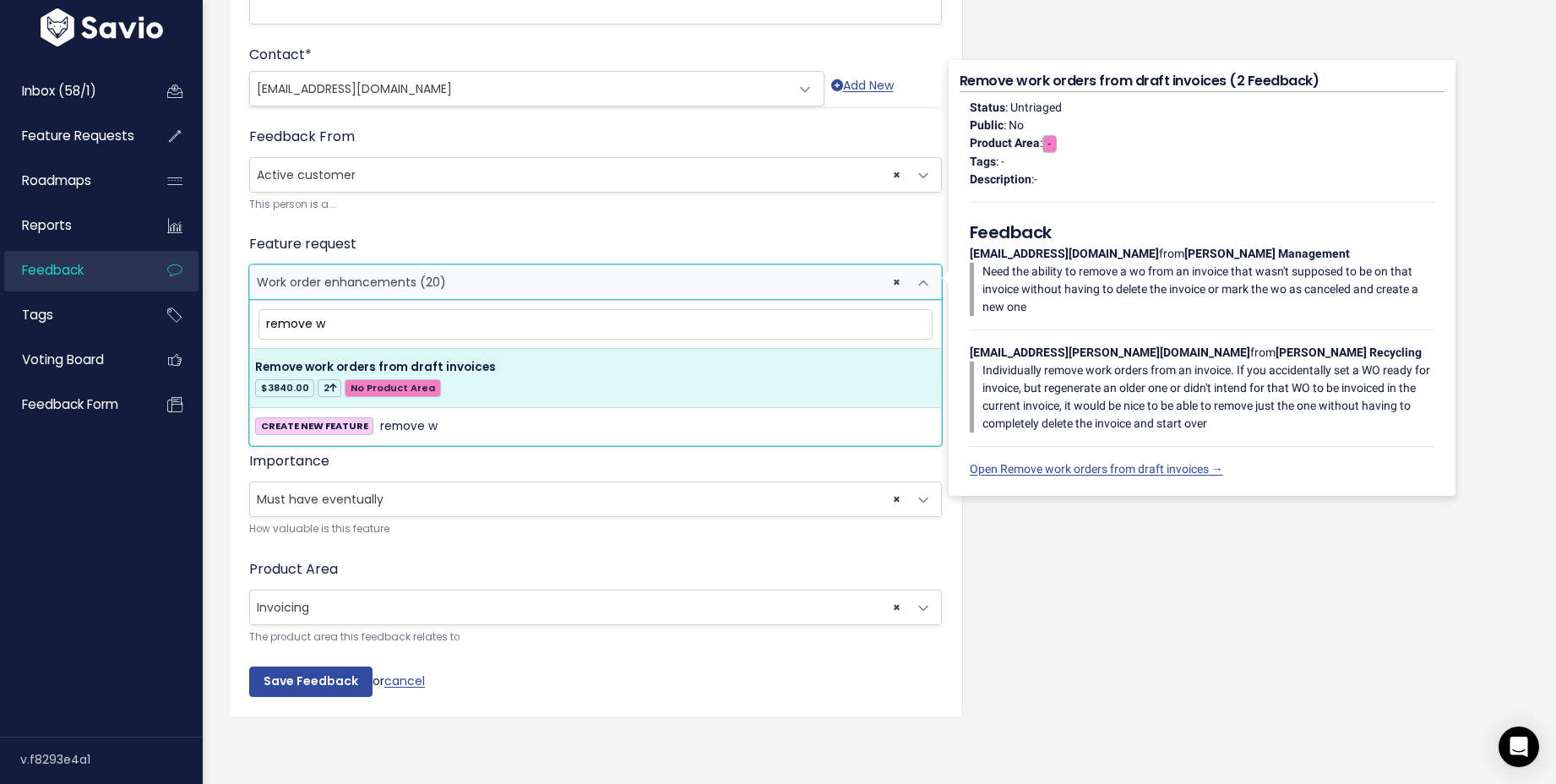
type input "remove w"
select select "64486"
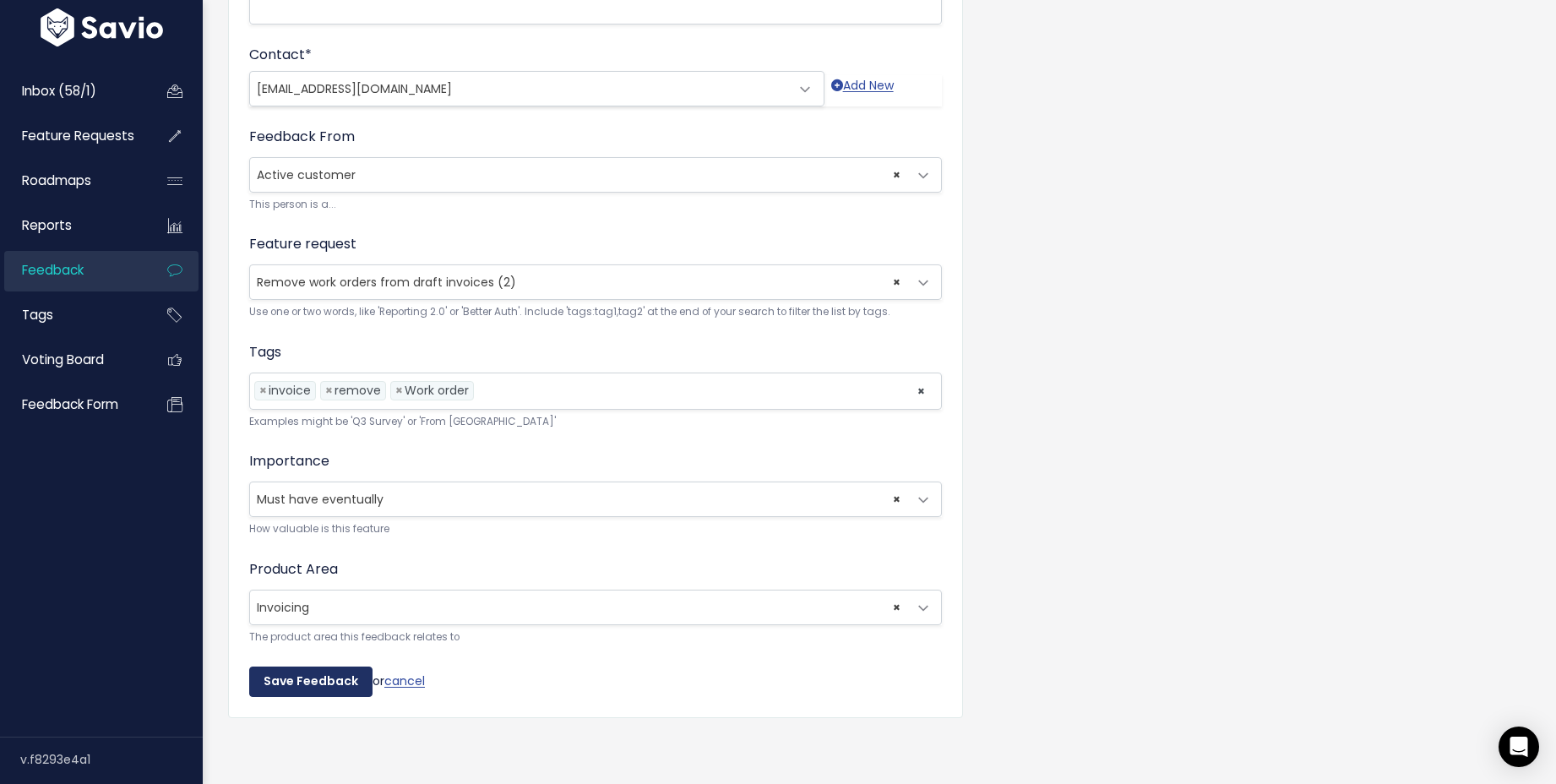
click at [316, 675] on input "Save Feedback" at bounding box center [311, 681] width 123 height 31
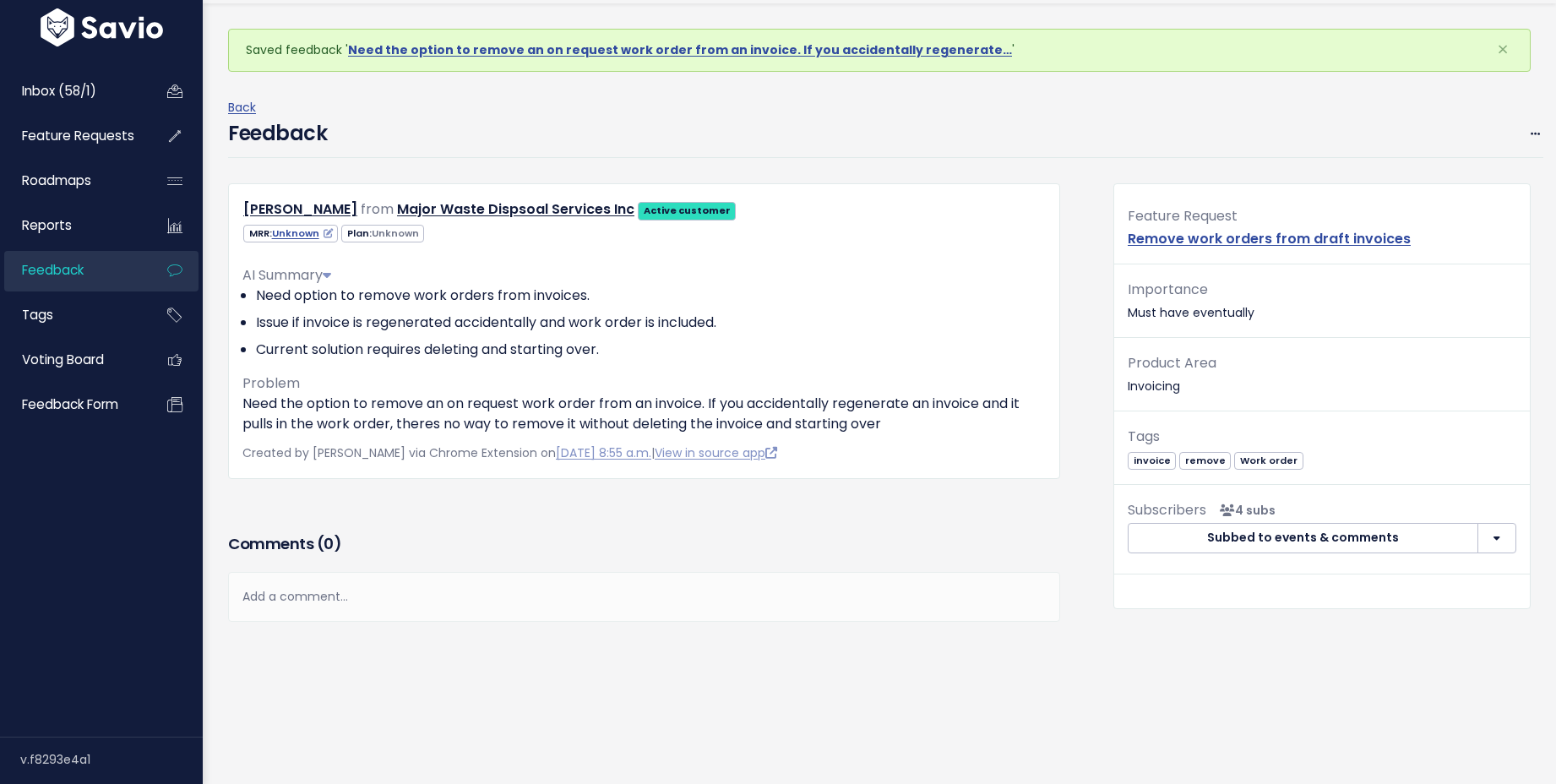
scroll to position [63, 0]
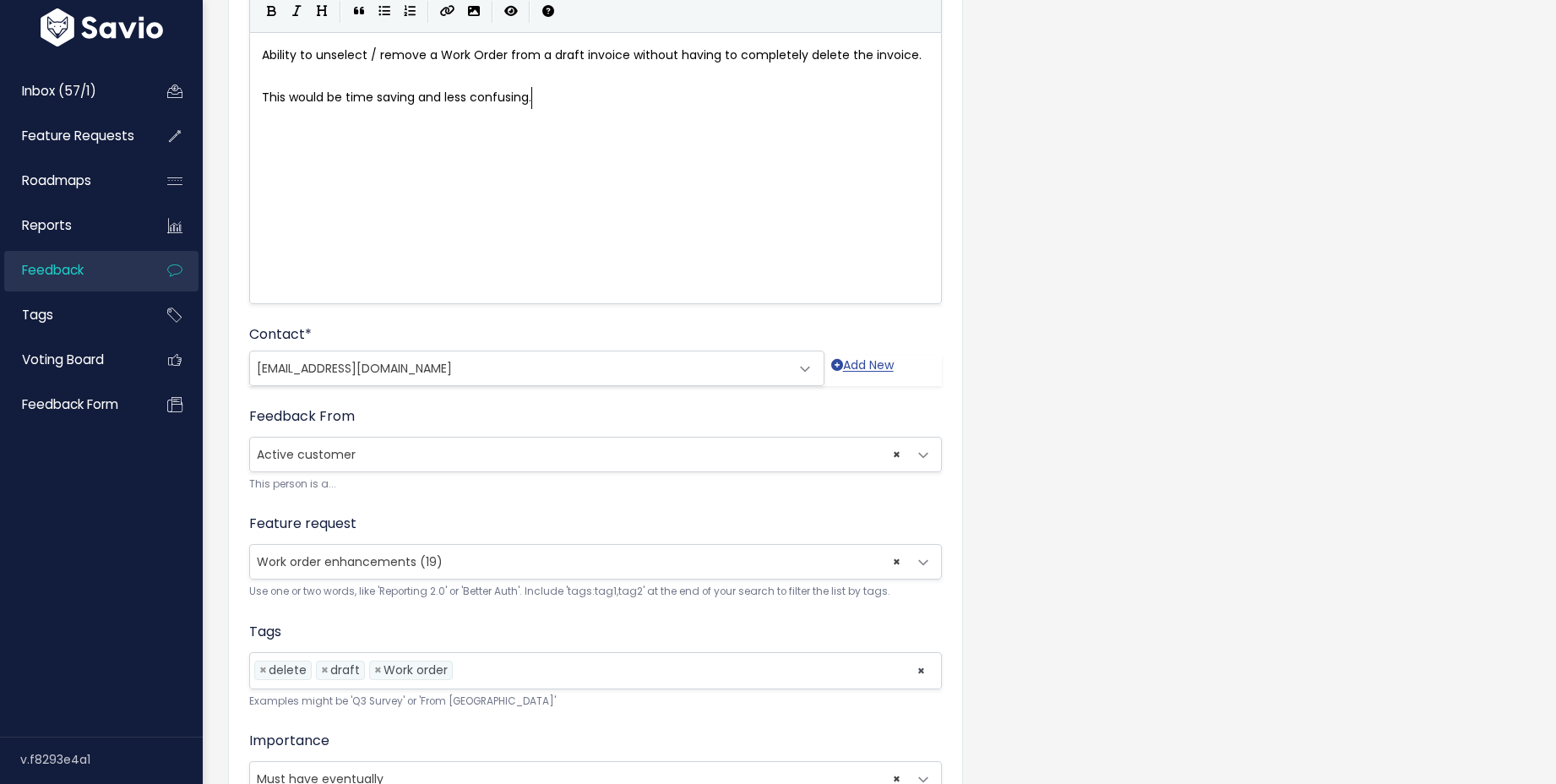
scroll to position [482, 0]
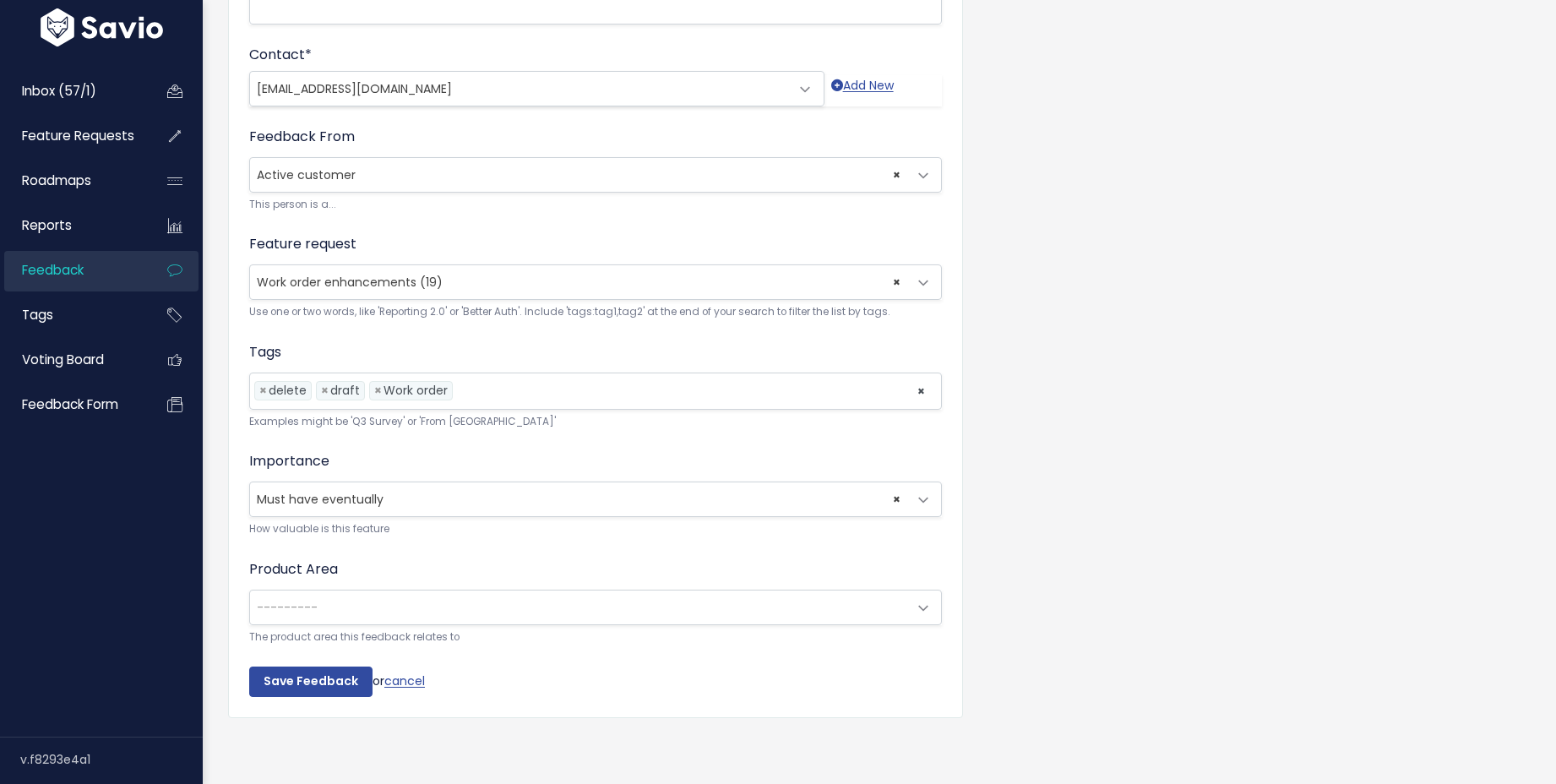
click at [472, 268] on span "× Work order enhancements (19)" at bounding box center [579, 282] width 658 height 33
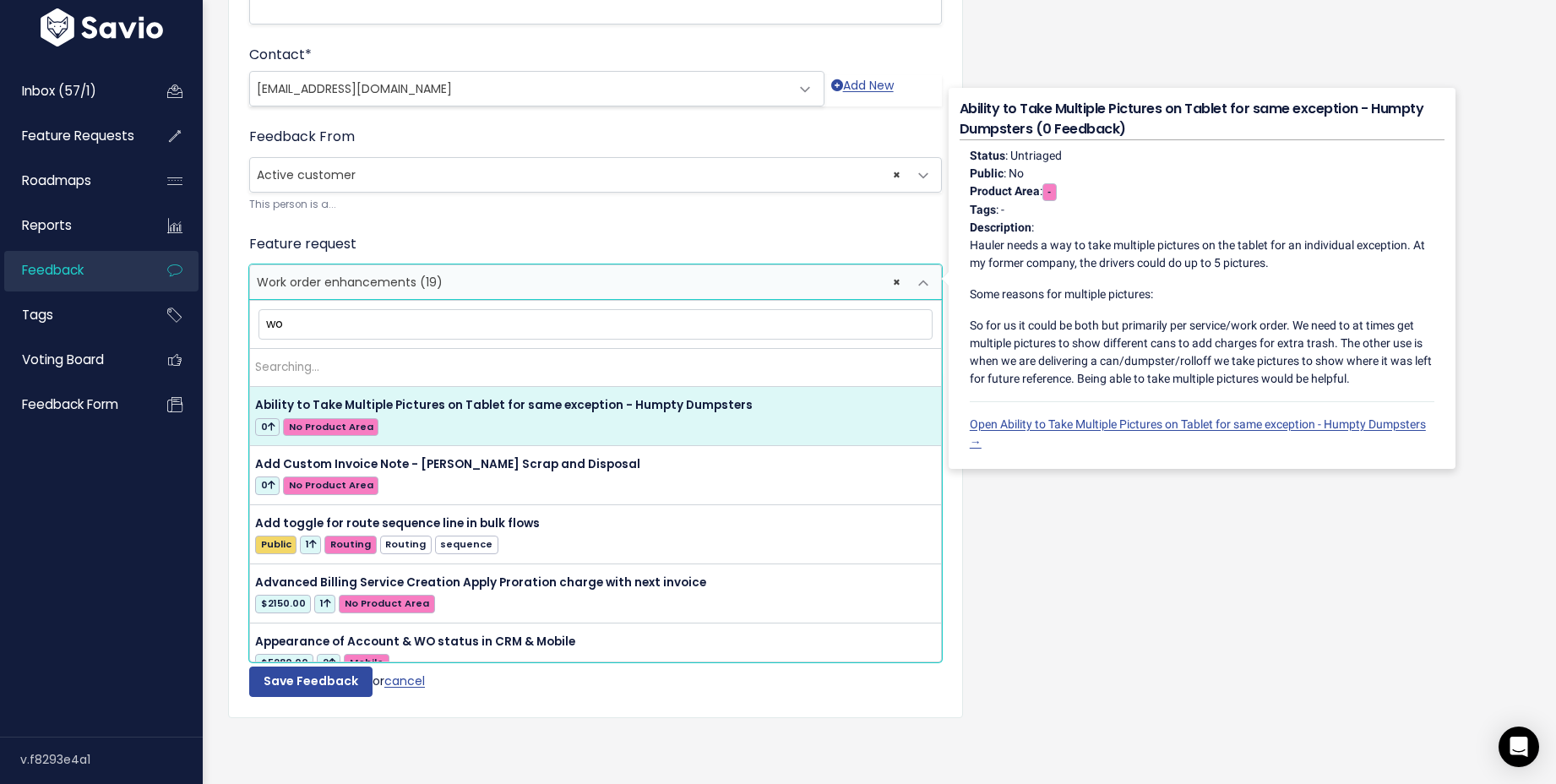
type input "w"
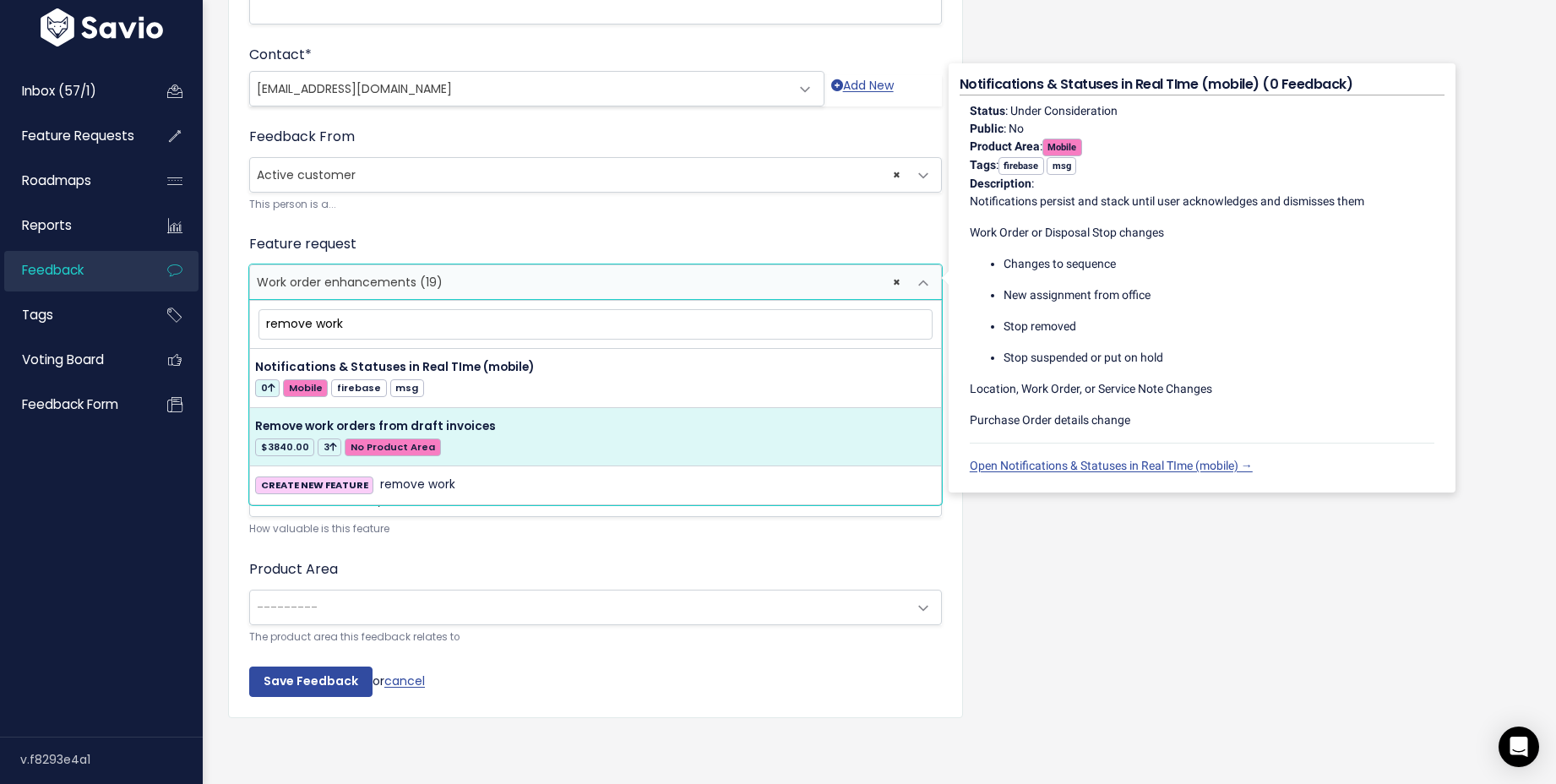
type input "remove work"
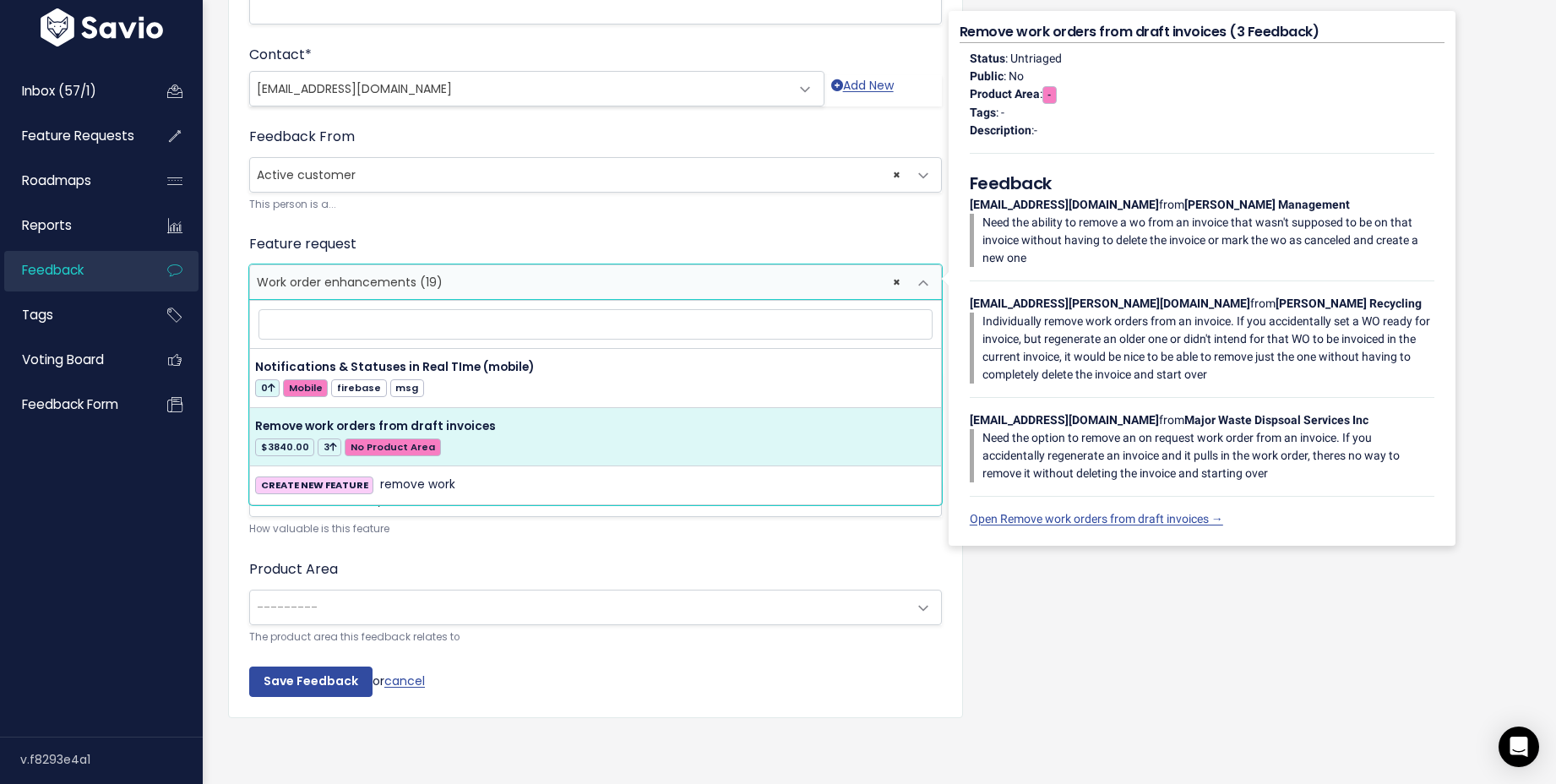
select select "64486"
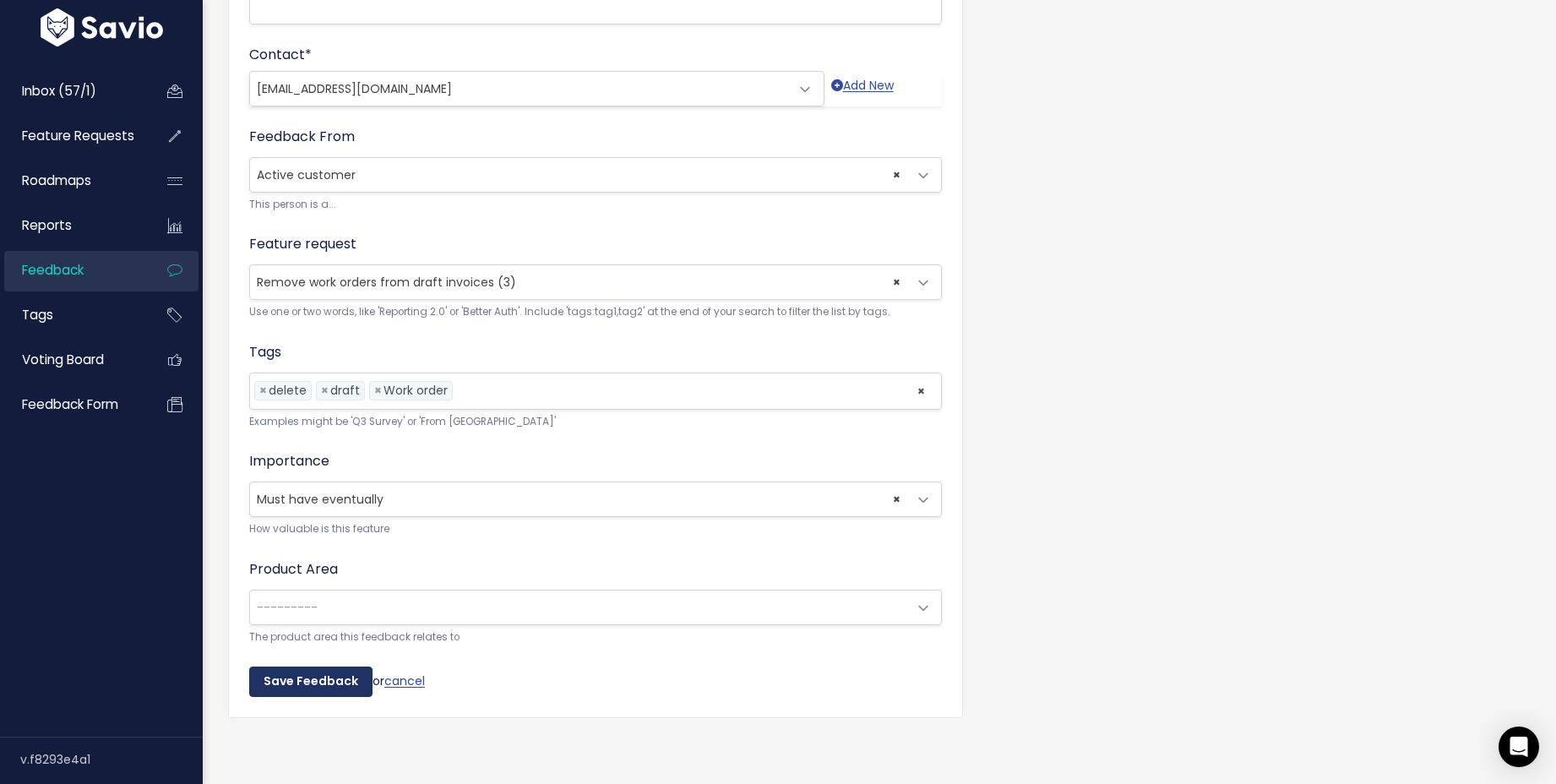
click at [339, 666] on input "Save Feedback" at bounding box center [311, 681] width 123 height 31
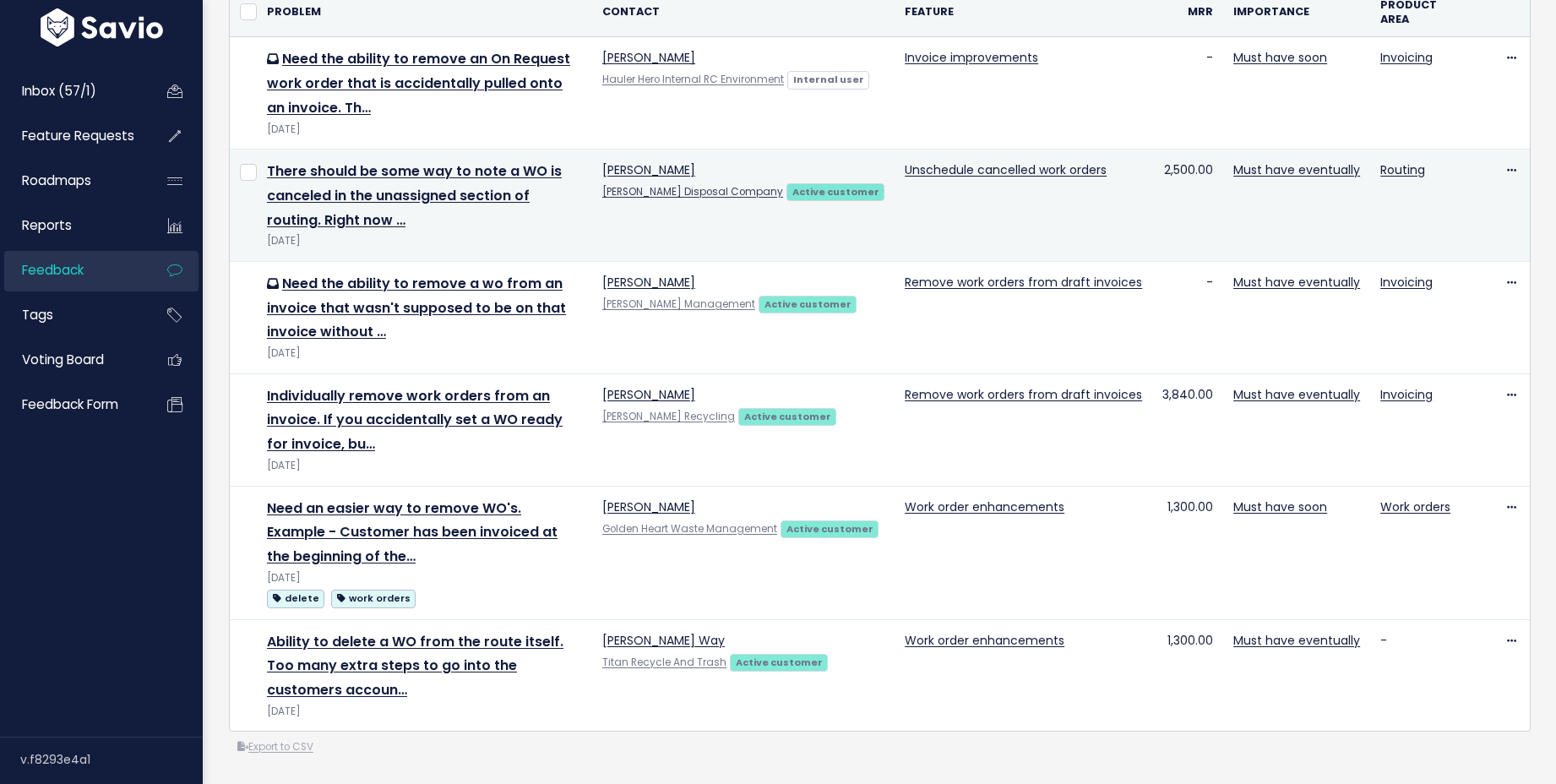
scroll to position [201, 0]
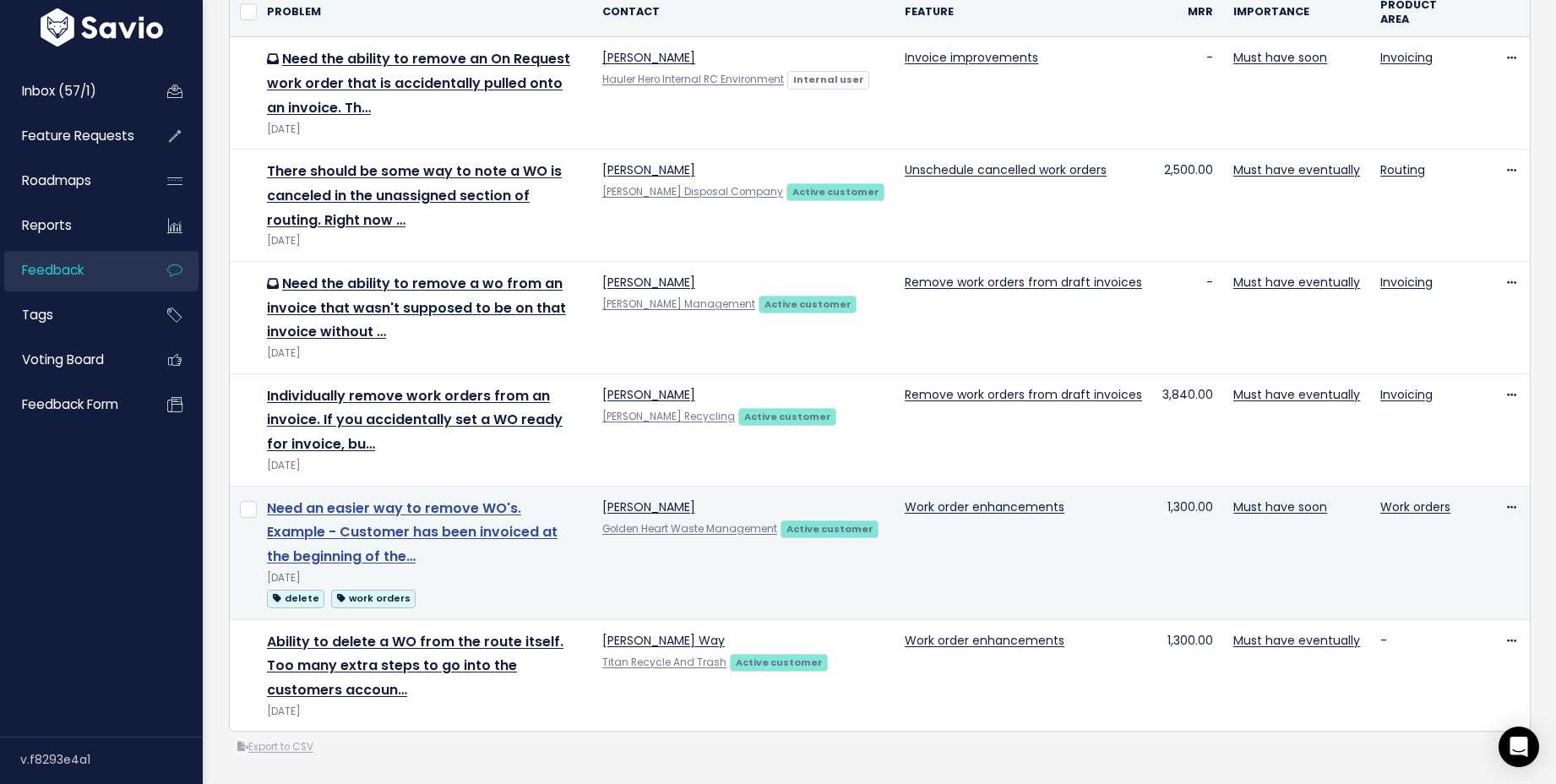
click at [515, 508] on link "Need an easier way to remove WO's. Example - Customer has been invoiced at the …" at bounding box center [412, 533] width 291 height 68
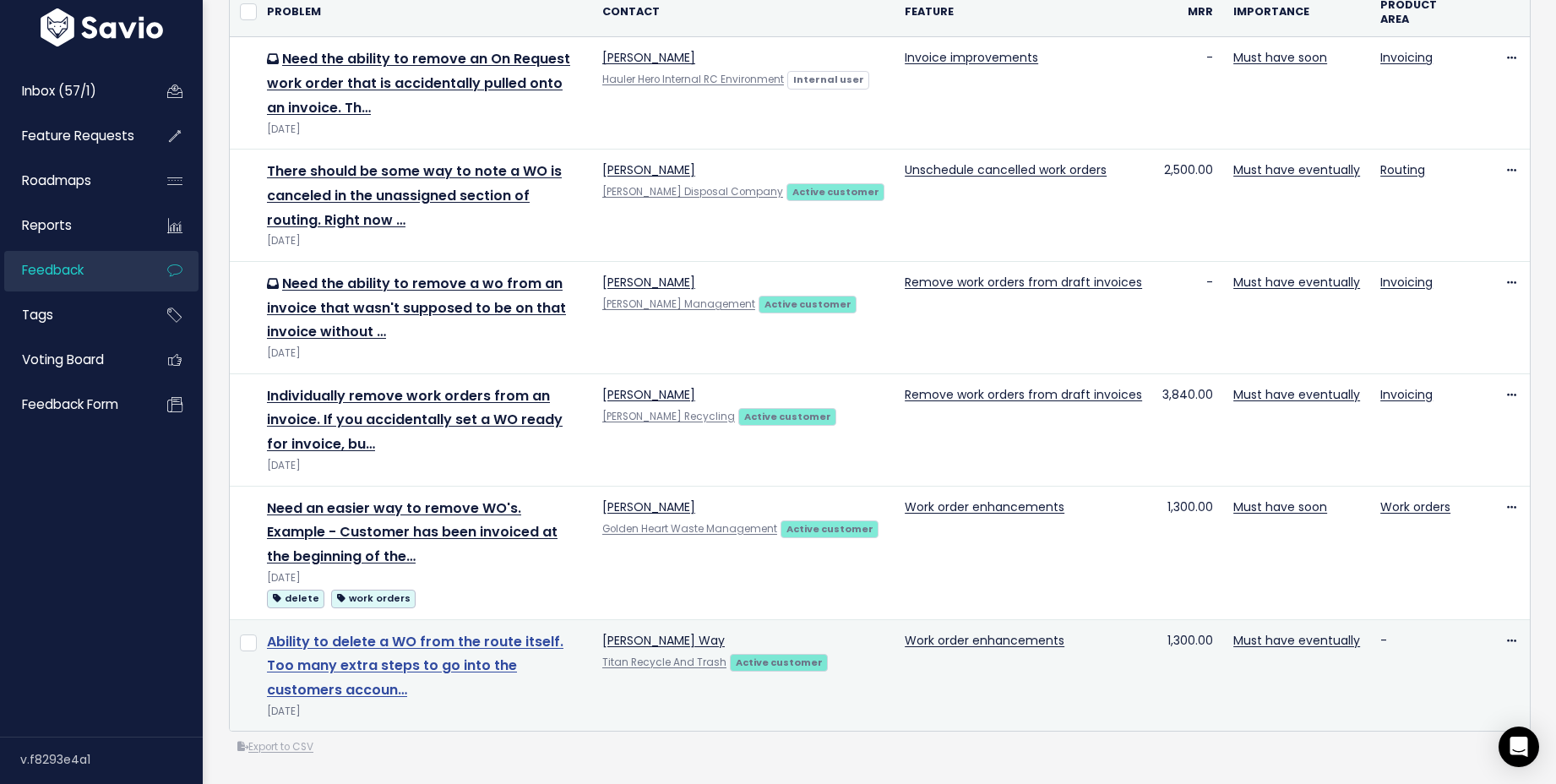
click at [491, 636] on link "Ability to delete a WO from the route itself. Too many extra steps to go into t…" at bounding box center [415, 666] width 297 height 68
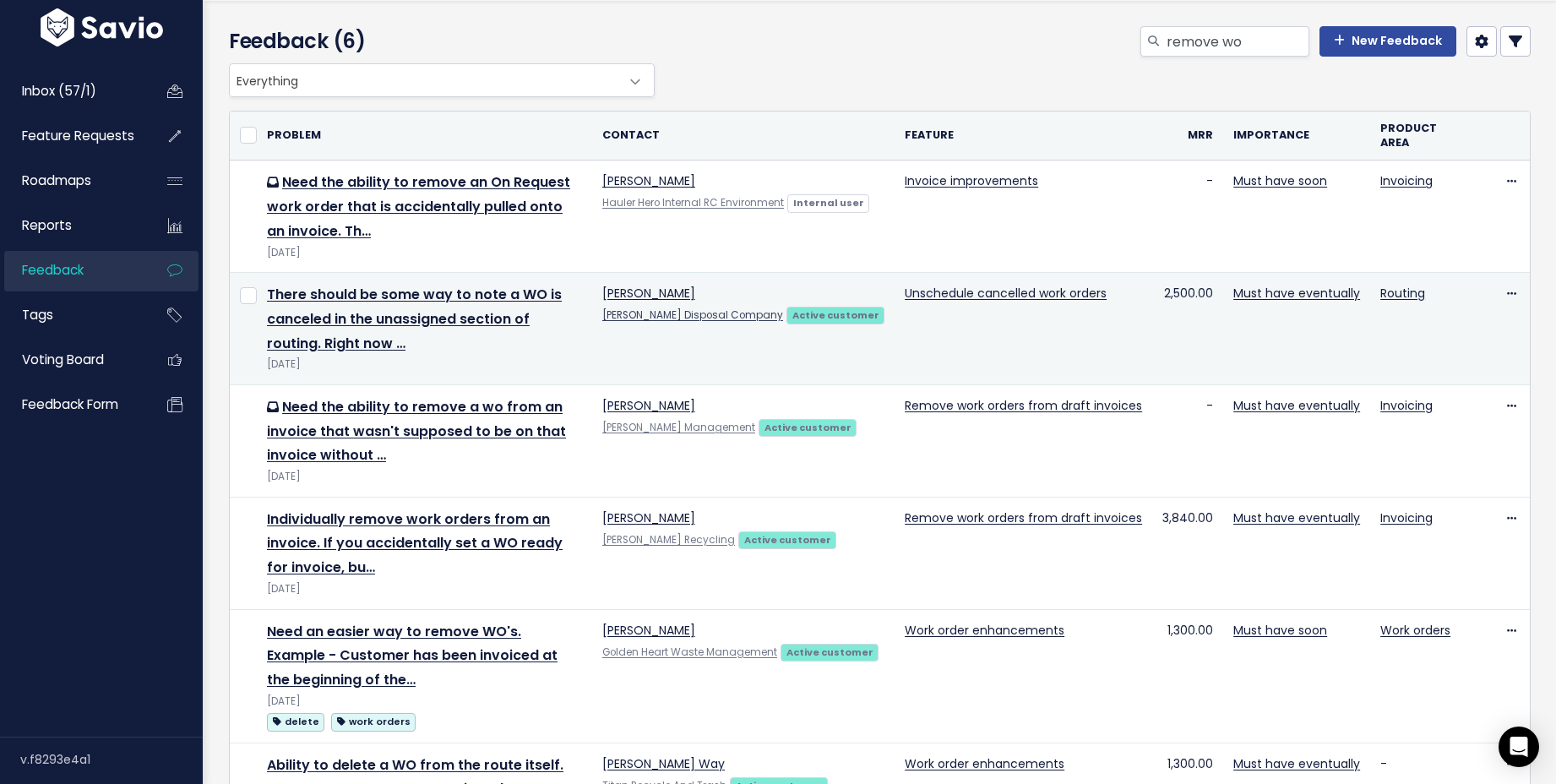
scroll to position [0, 0]
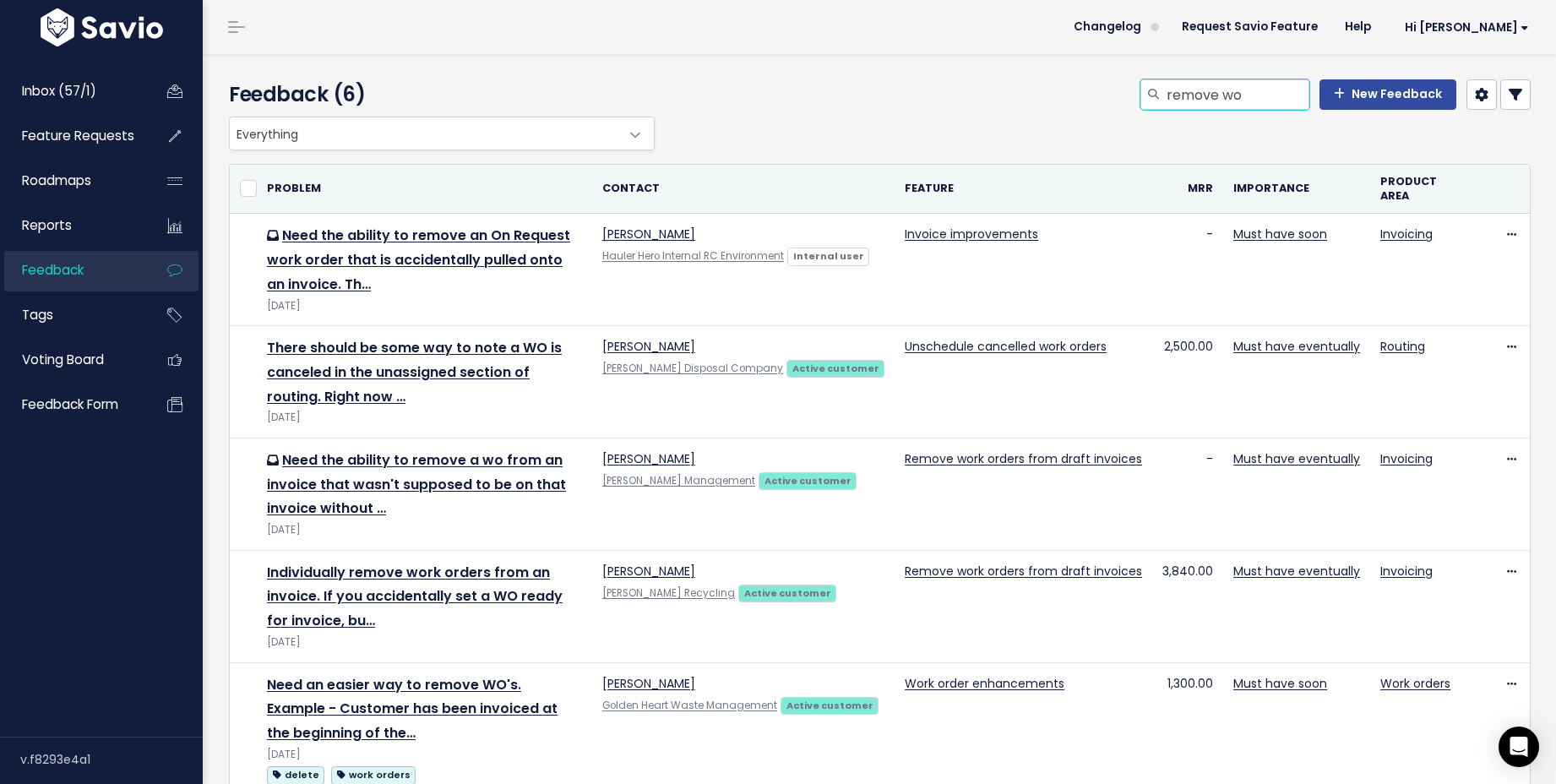
drag, startPoint x: 1232, startPoint y: 95, endPoint x: 1160, endPoint y: 97, distance: 72.0
click at [1165, 97] on input "remove wo" at bounding box center [1237, 94] width 145 height 31
type input "r"
type input "edit invoice"
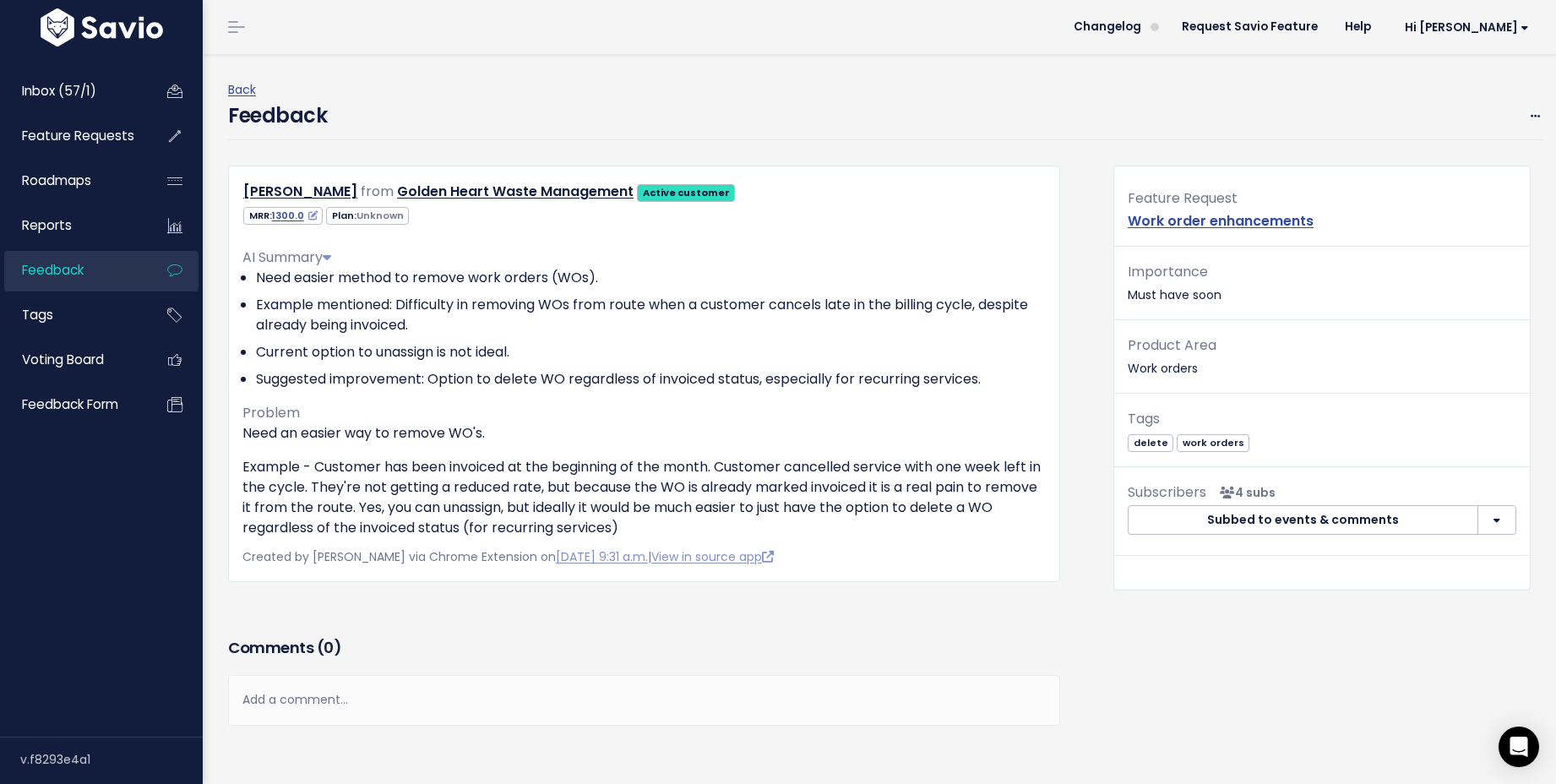
scroll to position [116, 0]
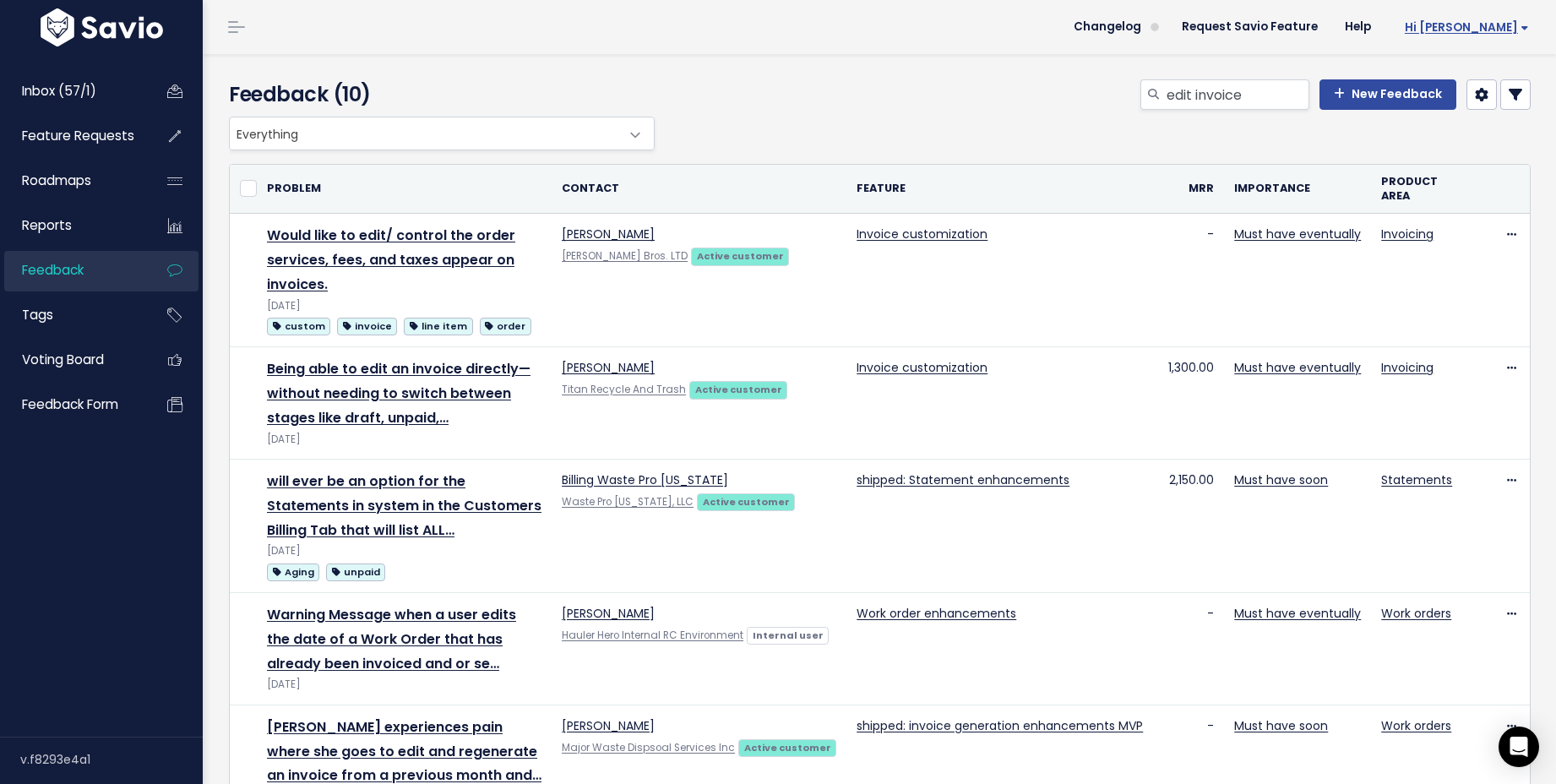
click at [1505, 24] on span "Hi [PERSON_NAME]" at bounding box center [1466, 27] width 124 height 12
click at [1504, 77] on link "Vault Settings" at bounding box center [1473, 77] width 124 height 33
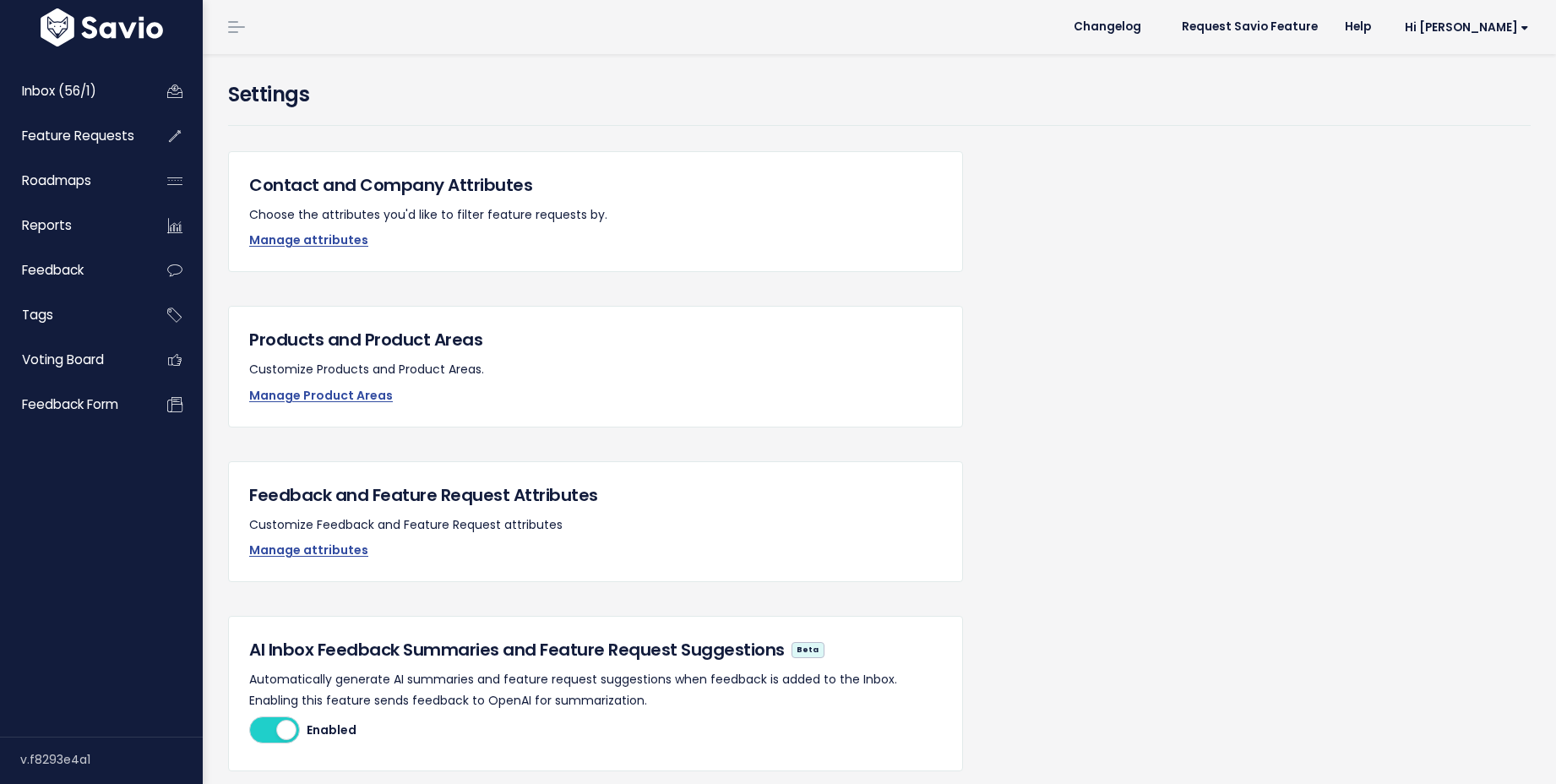
click at [1500, 45] on li "Hi [PERSON_NAME] Vault Settings My Settings Integrations Manage Users API Acces…" at bounding box center [1464, 27] width 158 height 47
click at [1500, 33] on span "Hi [PERSON_NAME]" at bounding box center [1466, 27] width 124 height 12
click at [1471, 149] on link "Integrations" at bounding box center [1473, 142] width 124 height 33
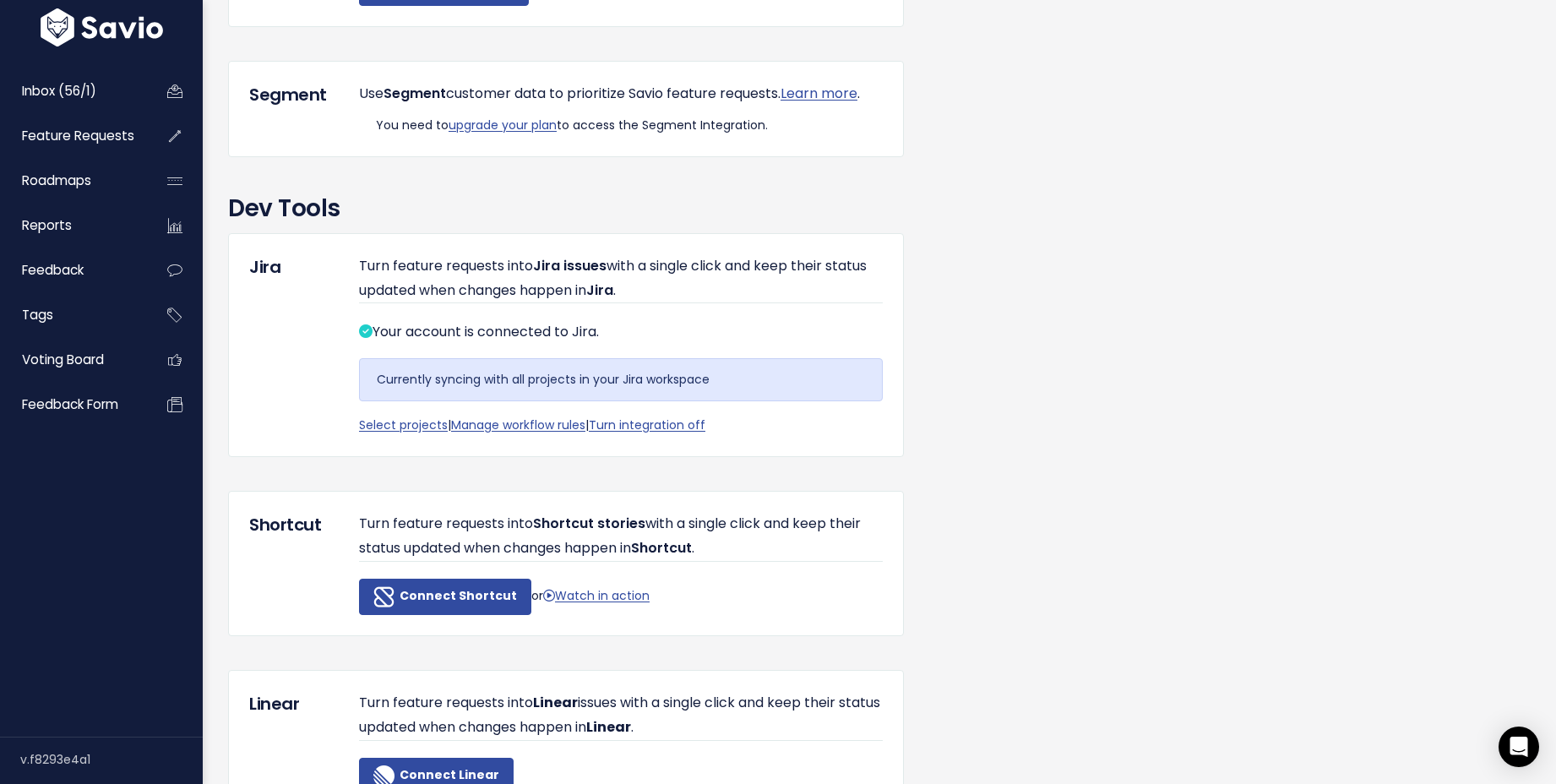
scroll to position [1505, 0]
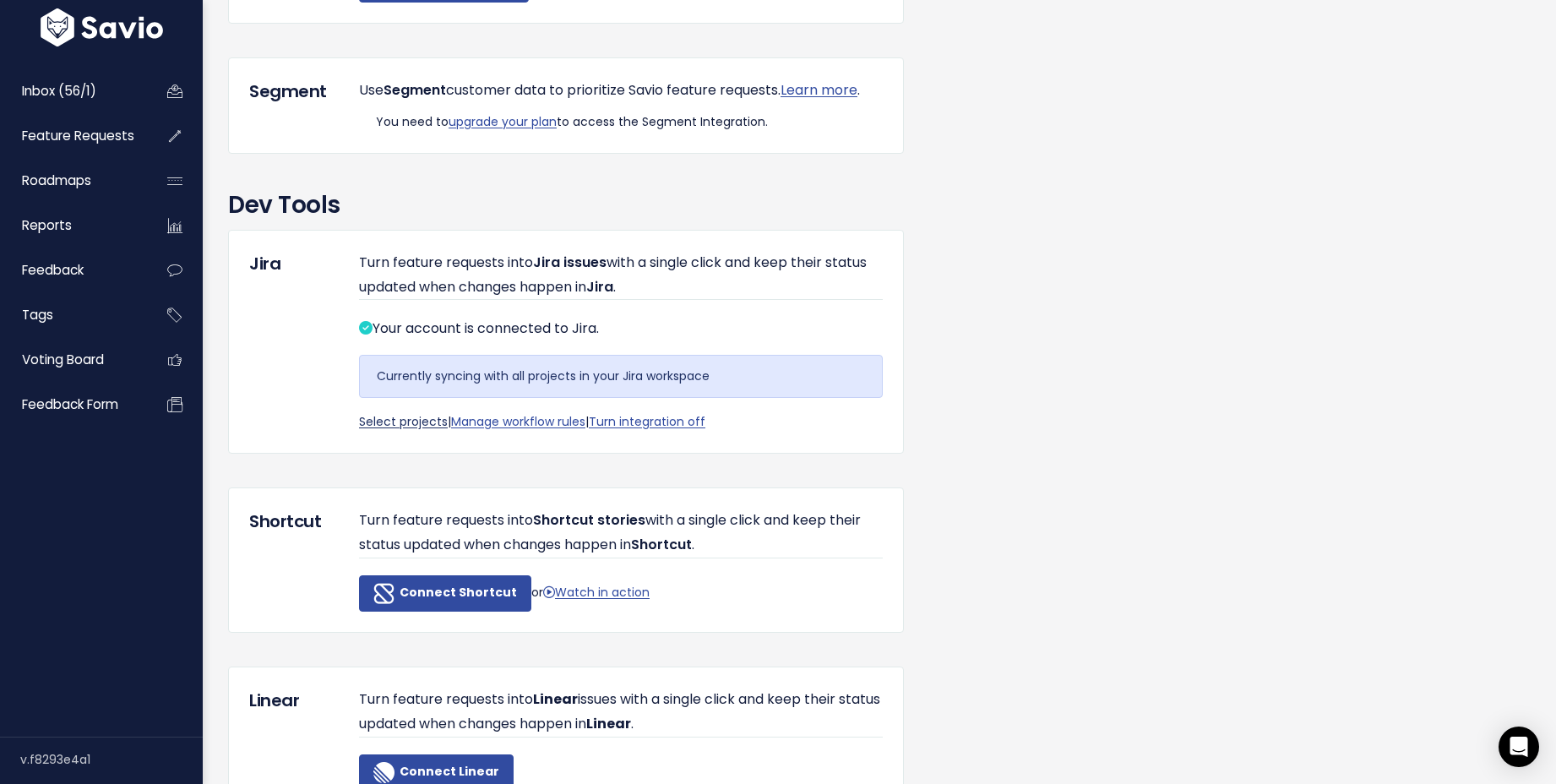
click at [435, 430] on link "Select projects" at bounding box center [403, 421] width 89 height 17
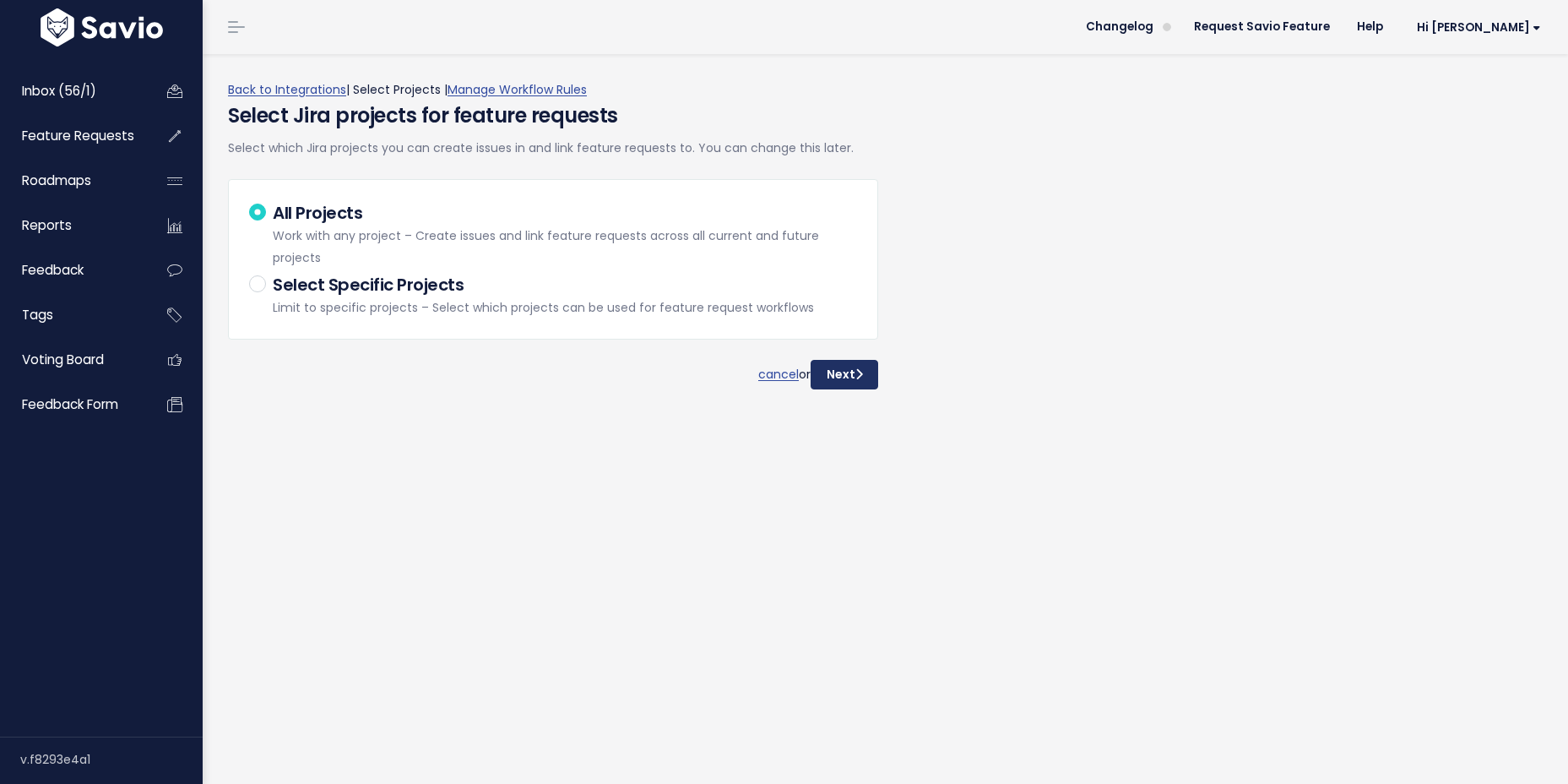
click at [846, 381] on button "Next" at bounding box center [844, 375] width 68 height 31
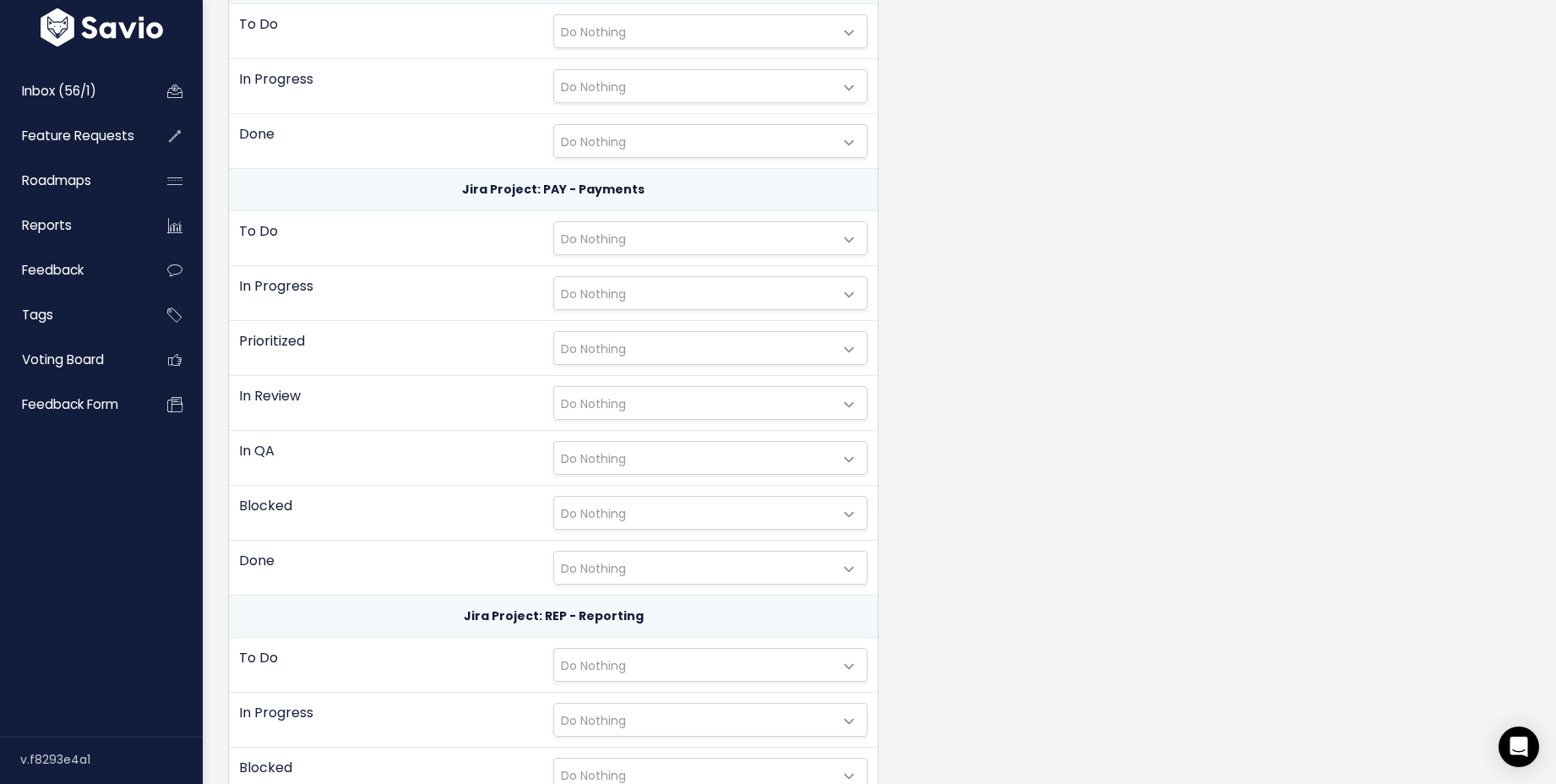
scroll to position [2034, 0]
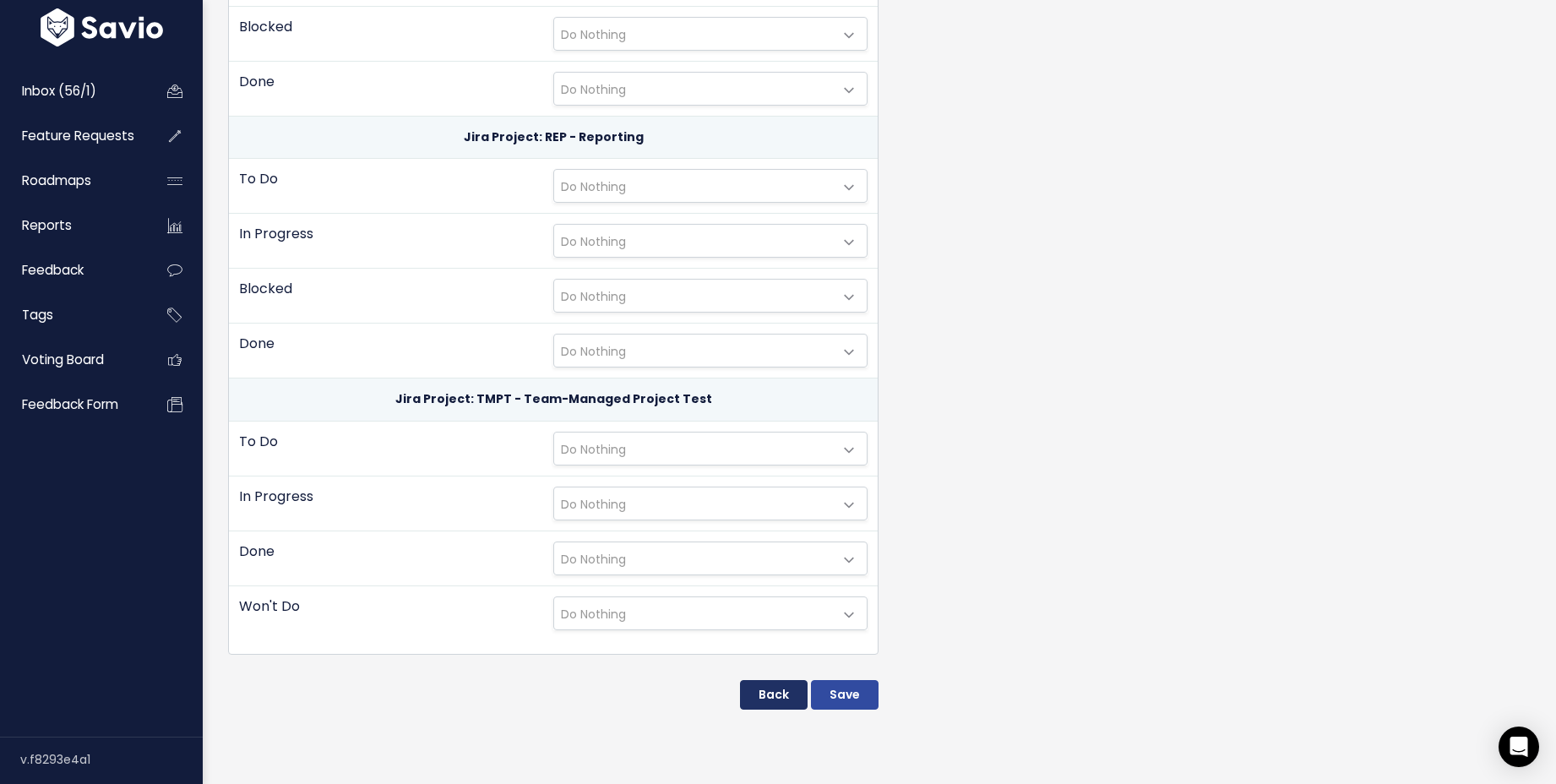
click at [777, 684] on link "Back" at bounding box center [774, 695] width 68 height 31
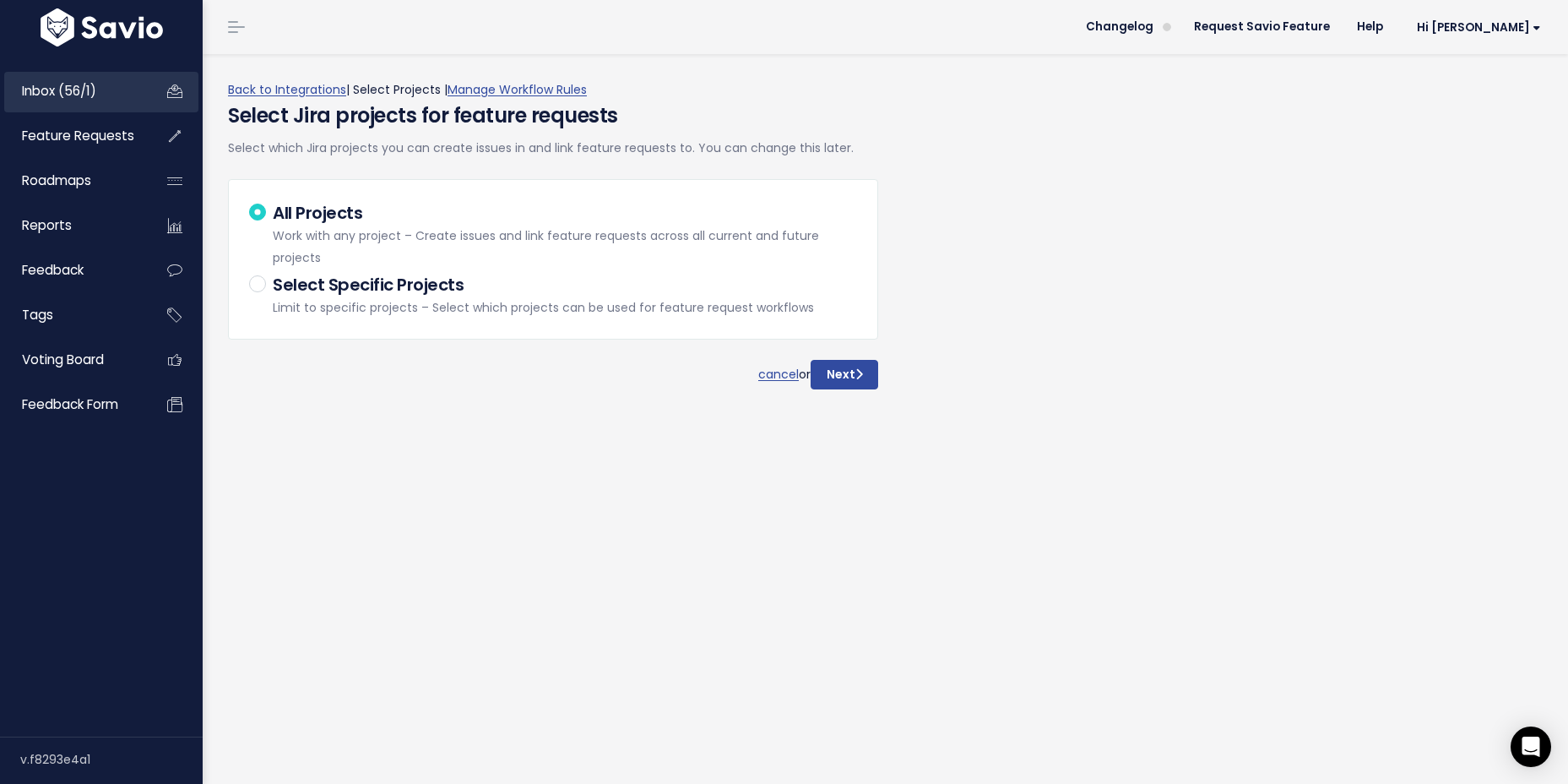
click at [50, 84] on span "Inbox (56/1)" at bounding box center [59, 90] width 75 height 18
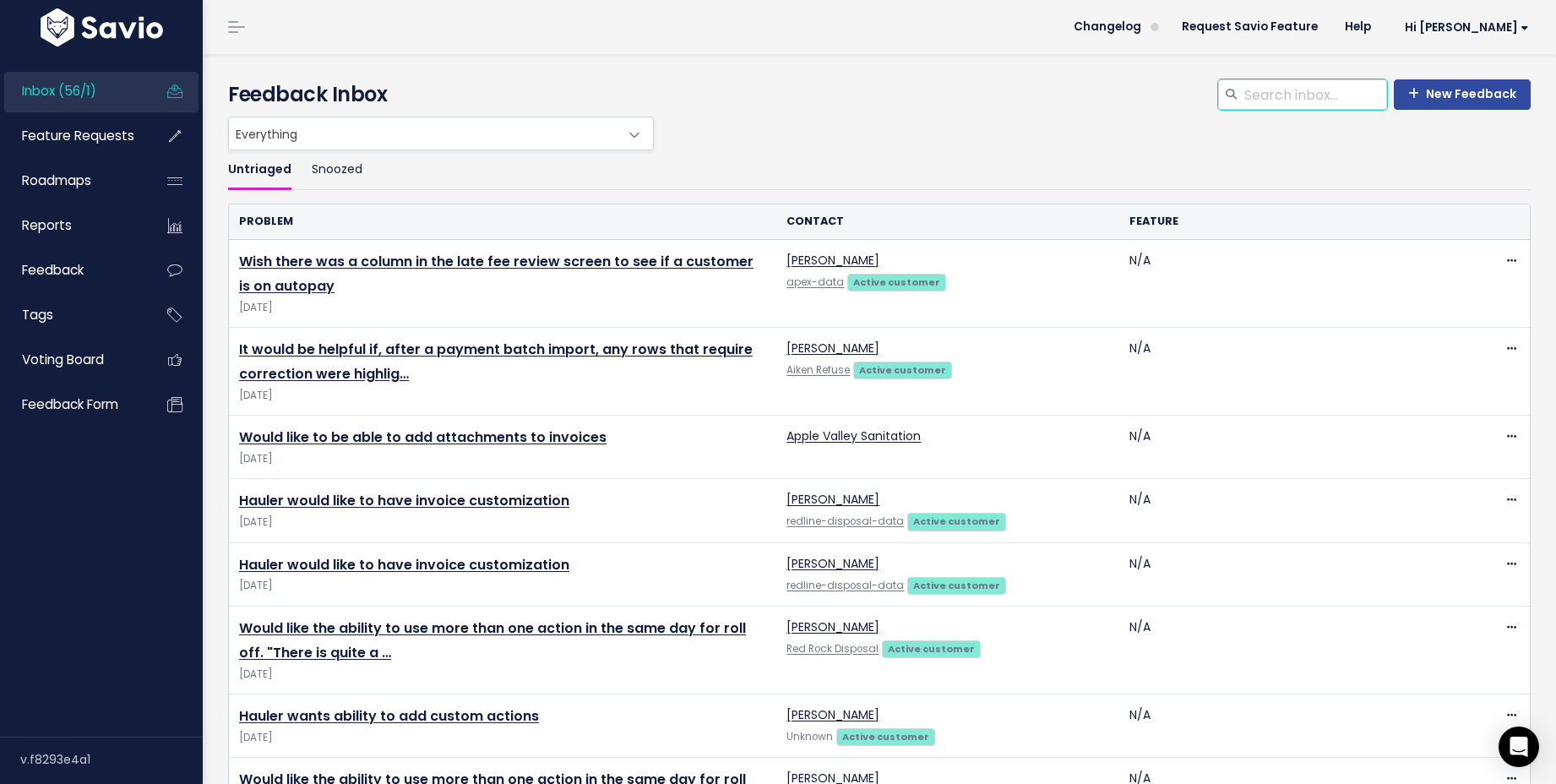
click at [1262, 92] on input "search" at bounding box center [1315, 94] width 145 height 31
type input "billing period"
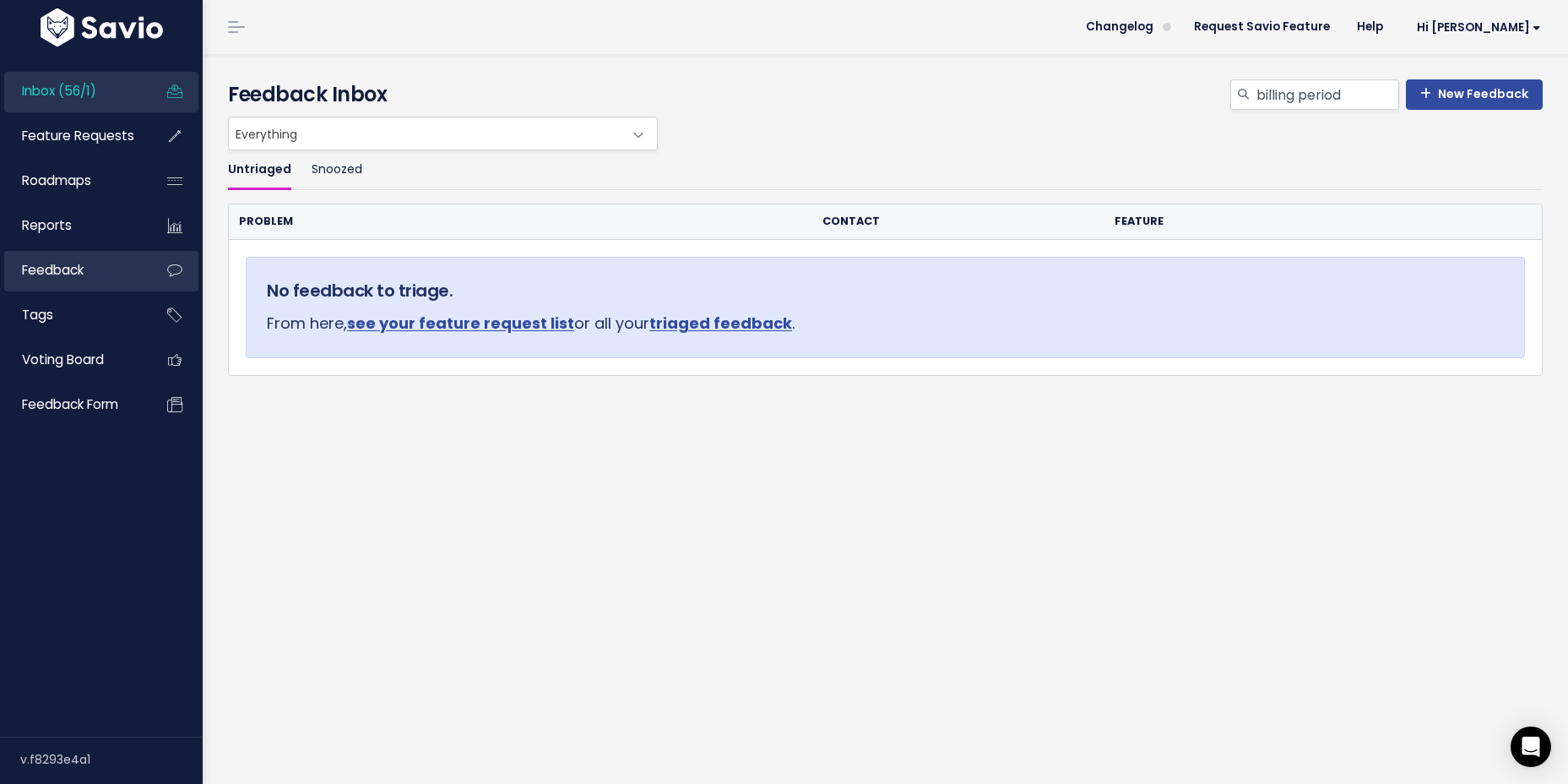
click at [68, 272] on span "Feedback" at bounding box center [53, 270] width 61 height 18
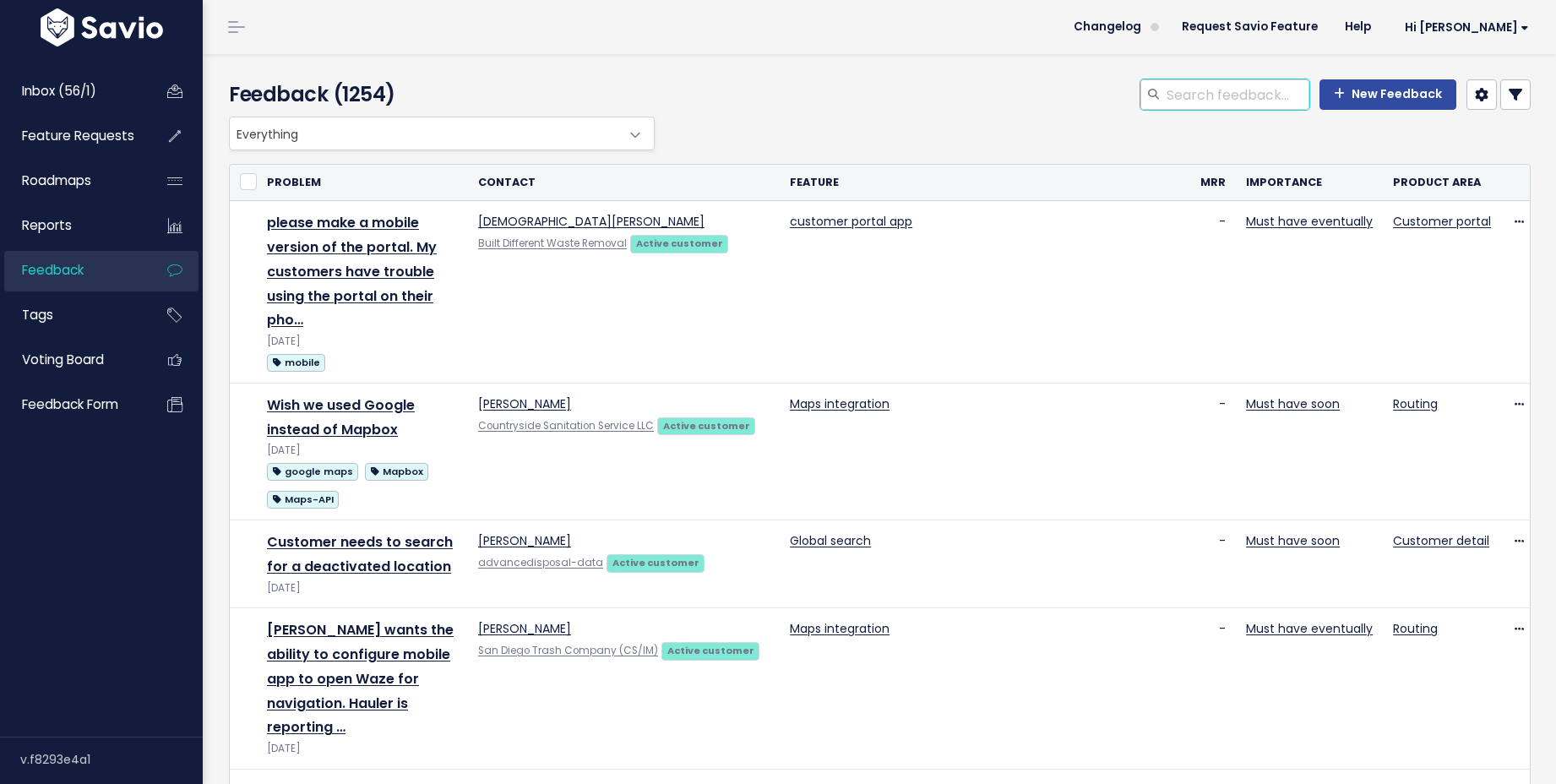
click at [1257, 96] on input "search" at bounding box center [1237, 94] width 145 height 31
type input "billing period"
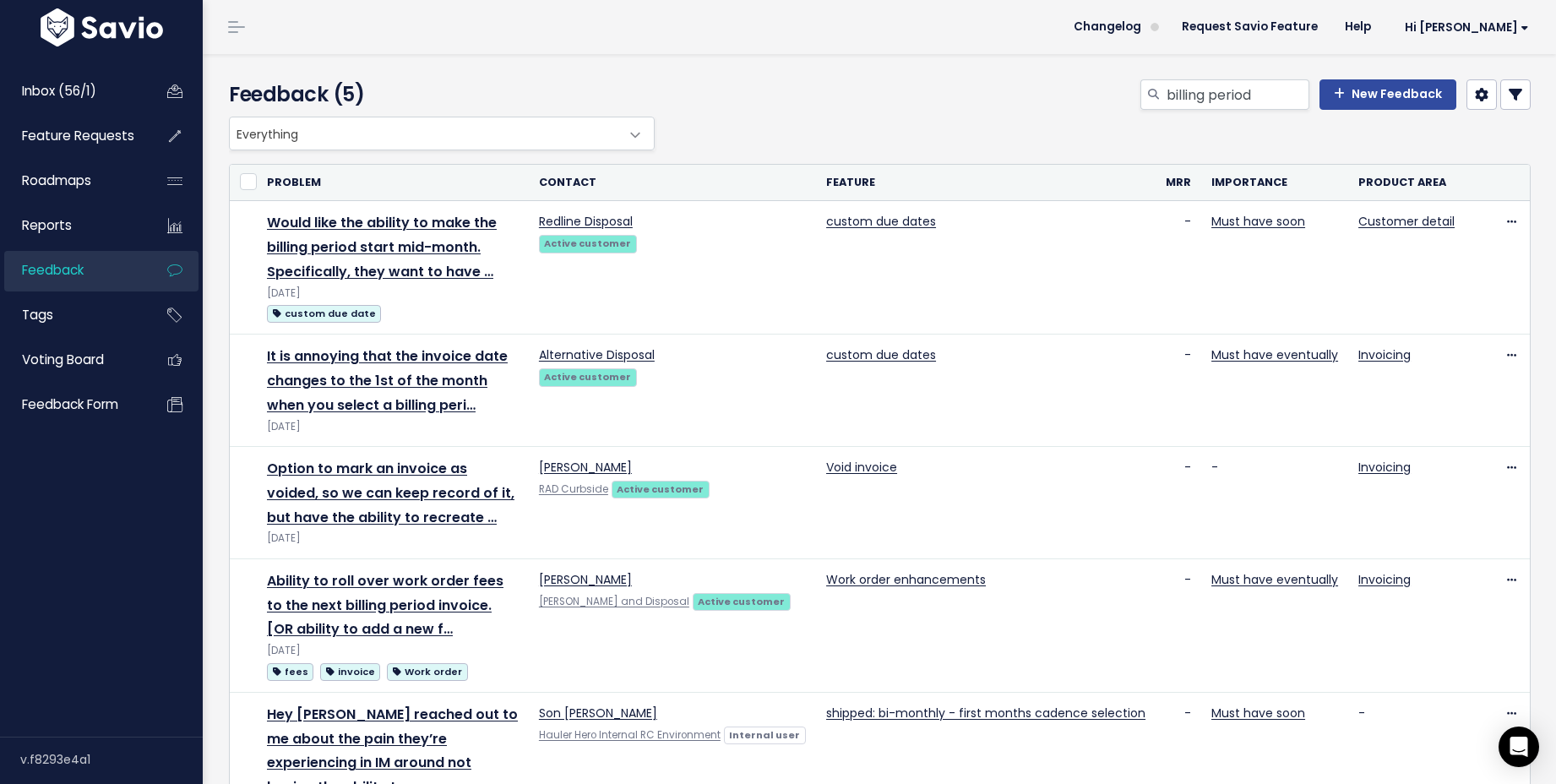
click at [370, 133] on span "Everything" at bounding box center [425, 133] width 390 height 32
click at [884, 112] on div "billing period New Feedback" at bounding box center [1101, 97] width 885 height 37
click at [1275, 96] on input "billing period" at bounding box center [1237, 94] width 145 height 31
